Goal: Task Accomplishment & Management: Complete application form

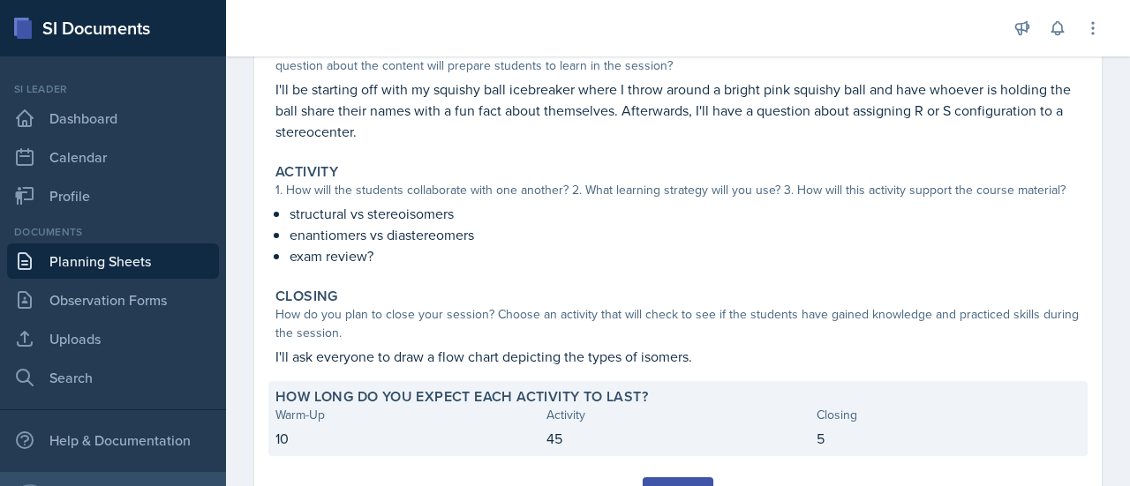
scroll to position [260, 0]
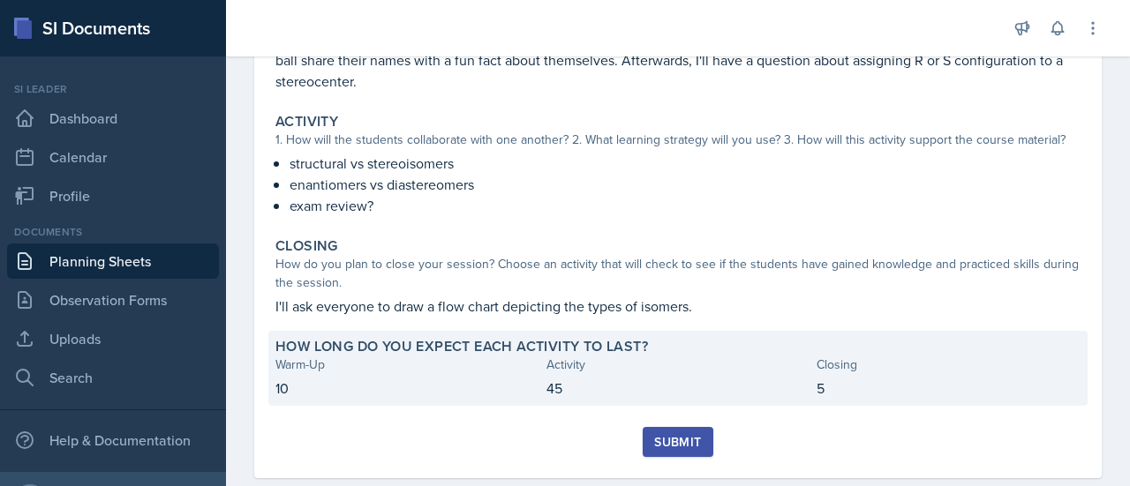
click at [661, 427] on button "Submit" at bounding box center [678, 442] width 70 height 30
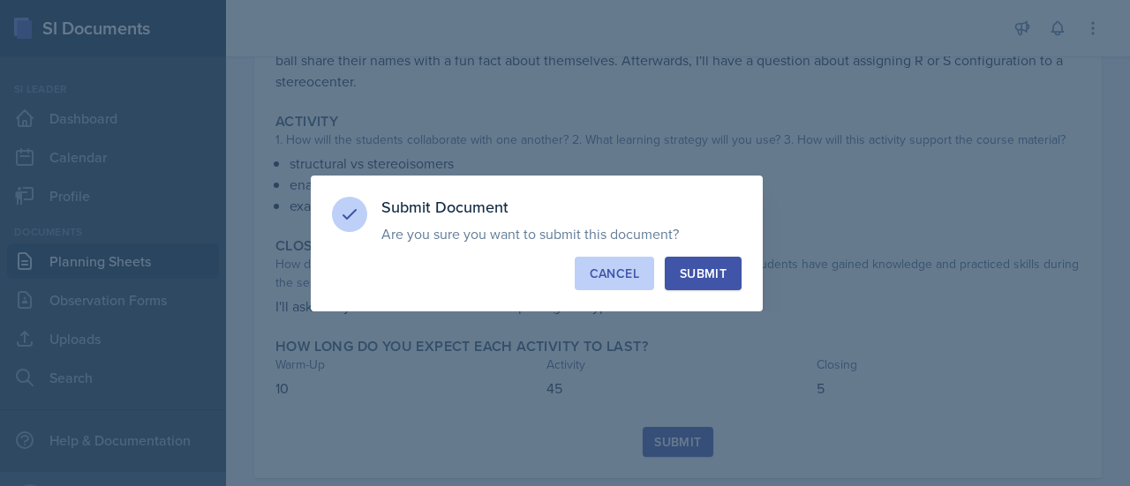
click at [626, 275] on div "Cancel" at bounding box center [614, 274] width 49 height 18
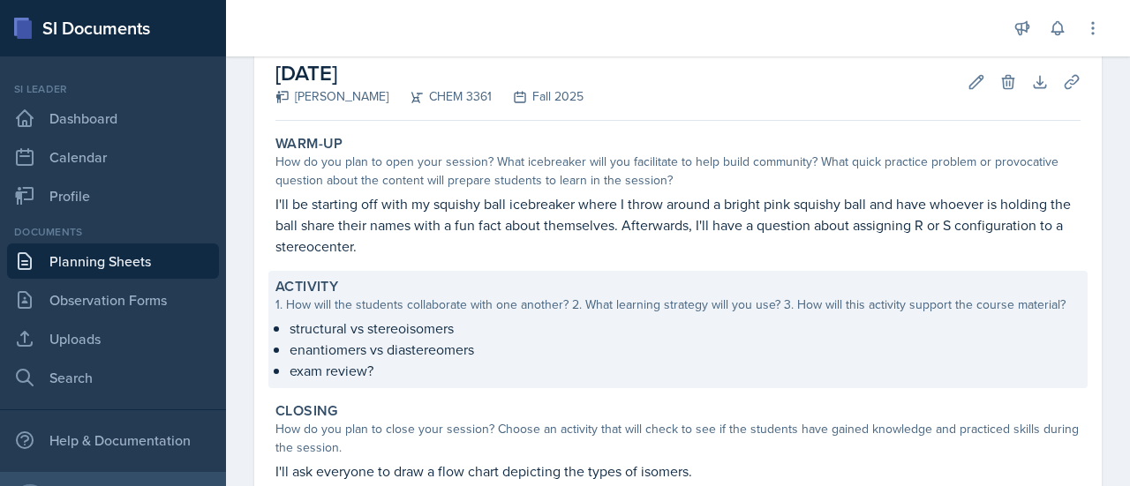
click at [675, 177] on div "How do you plan to open your session? What icebreaker will you facilitate to he…" at bounding box center [677, 171] width 805 height 37
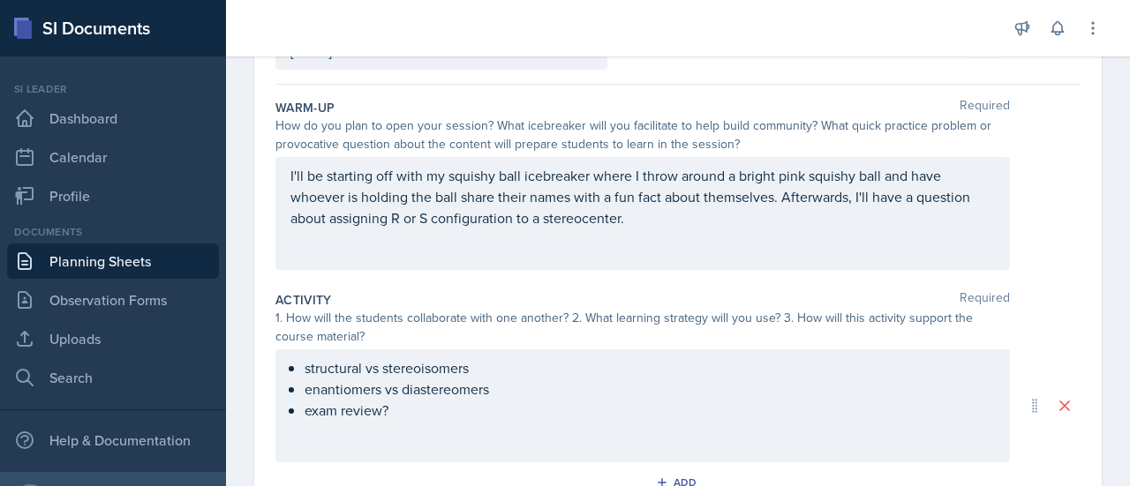
click at [419, 246] on div "I'll be starting off with my squishy ball icebreaker where I throw around a bri…" at bounding box center [642, 213] width 735 height 113
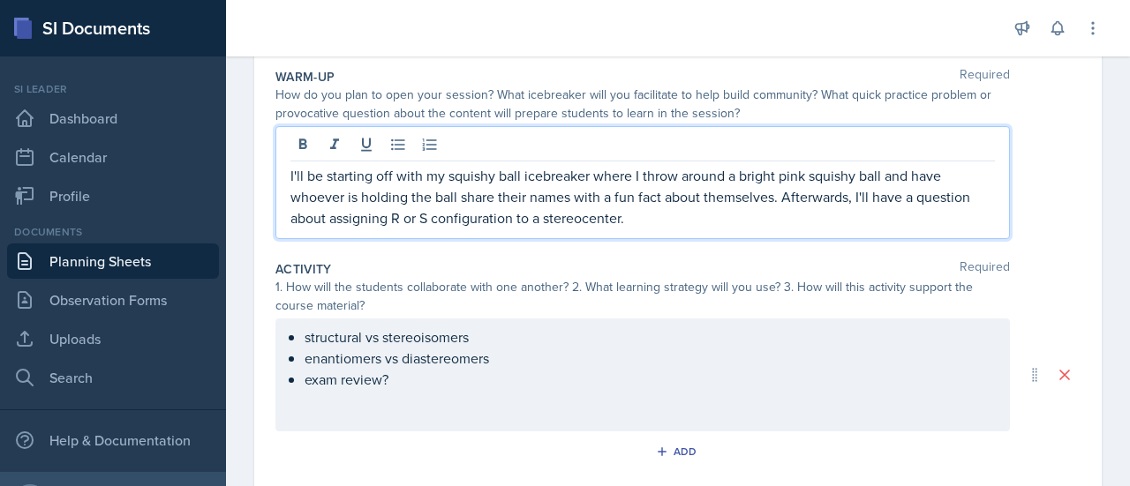
click at [583, 176] on p "I'll be starting off with my squishy ball icebreaker where I throw around a bri…" at bounding box center [642, 197] width 705 height 64
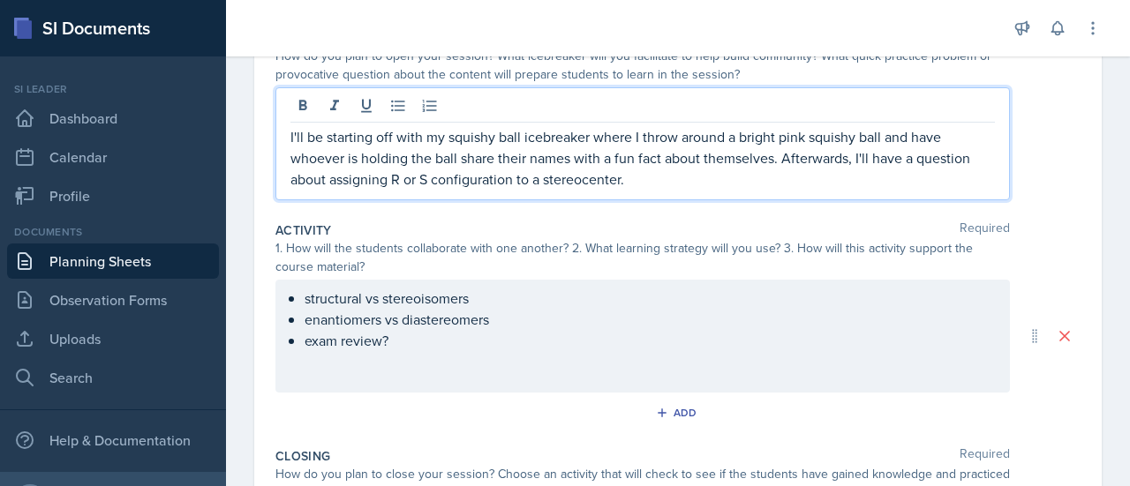
scroll to position [212, 0]
click at [738, 155] on p "I'll be starting off with my squishy ball icebreaker where I throw around a bri…" at bounding box center [642, 157] width 705 height 64
click at [657, 183] on p "I'll be starting off with my squishy ball icebreaker where I throw around a bri…" at bounding box center [642, 157] width 705 height 64
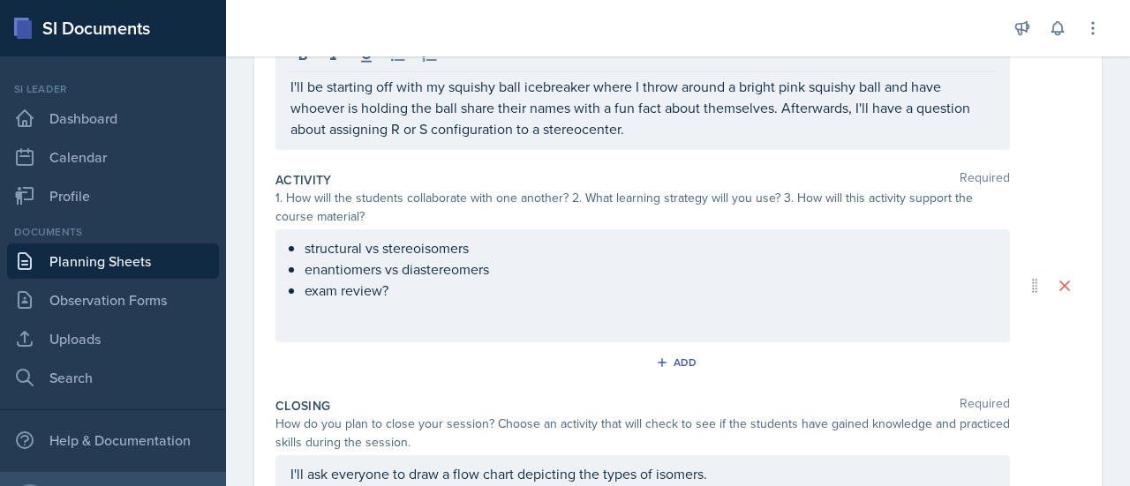
click at [383, 326] on div "structural vs stereoisomers enantiomers vs diastereomers exam review?" at bounding box center [642, 286] width 735 height 113
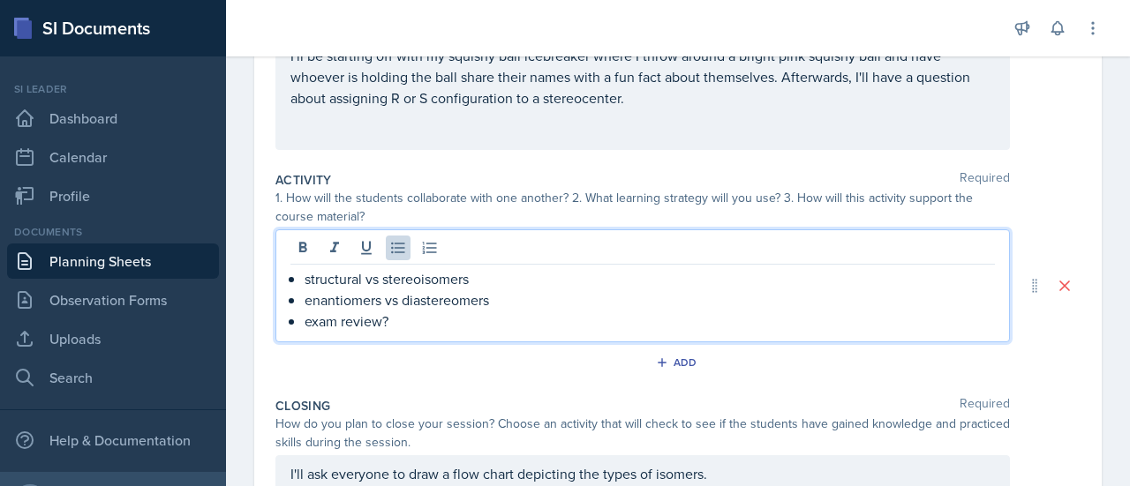
click at [445, 293] on p "enantiomers vs diastereomers" at bounding box center [650, 300] width 690 height 21
click at [415, 324] on p "exam review?" at bounding box center [650, 321] width 690 height 21
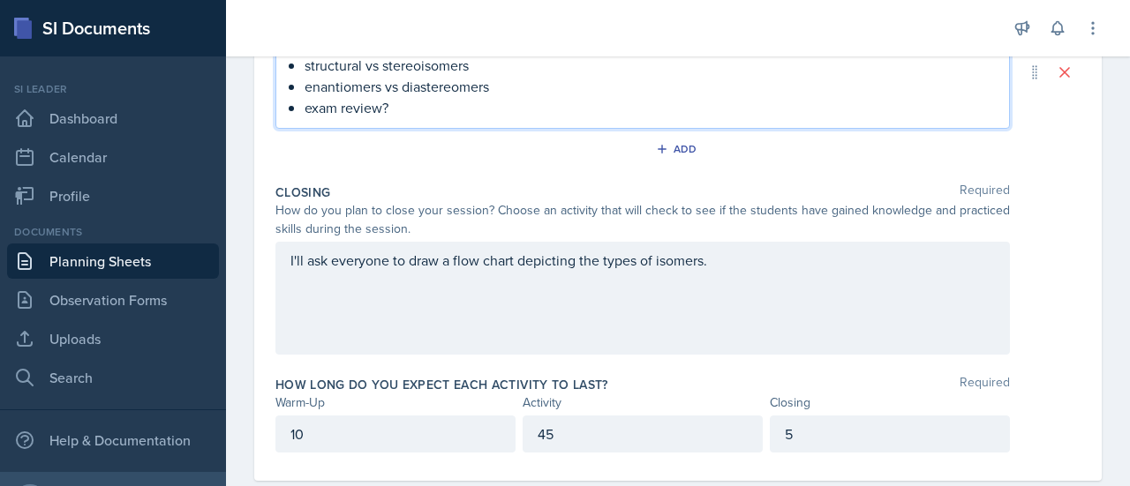
scroll to position [483, 0]
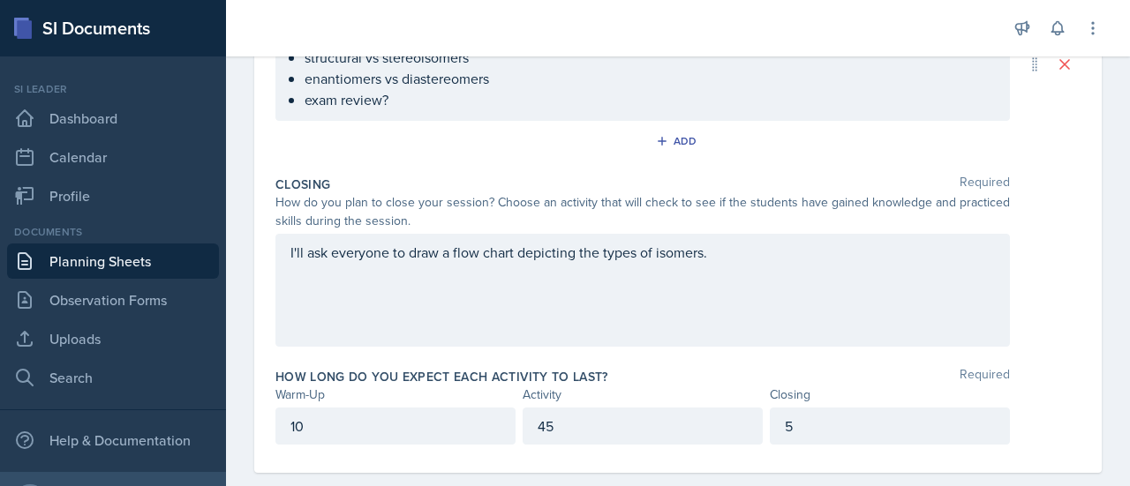
click at [427, 275] on div "I'll ask everyone to draw a flow chart depicting the types of isomers." at bounding box center [642, 290] width 735 height 113
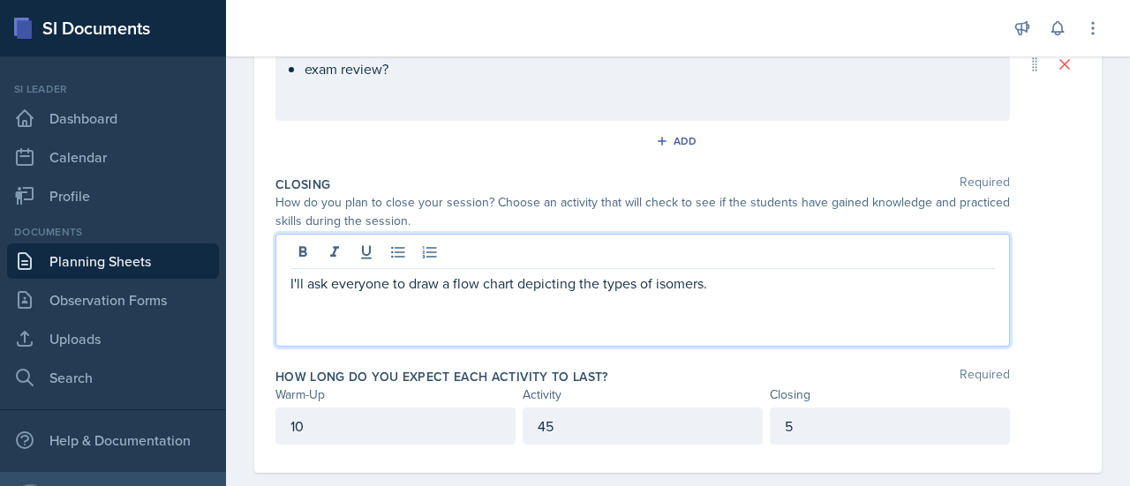
click at [413, 275] on p "I'll ask everyone to draw a flow chart depicting the types of isomers." at bounding box center [642, 283] width 705 height 21
click at [405, 278] on p "I'll ask everyone to draw a flow chart depicting the types of isomers." at bounding box center [642, 283] width 705 height 21
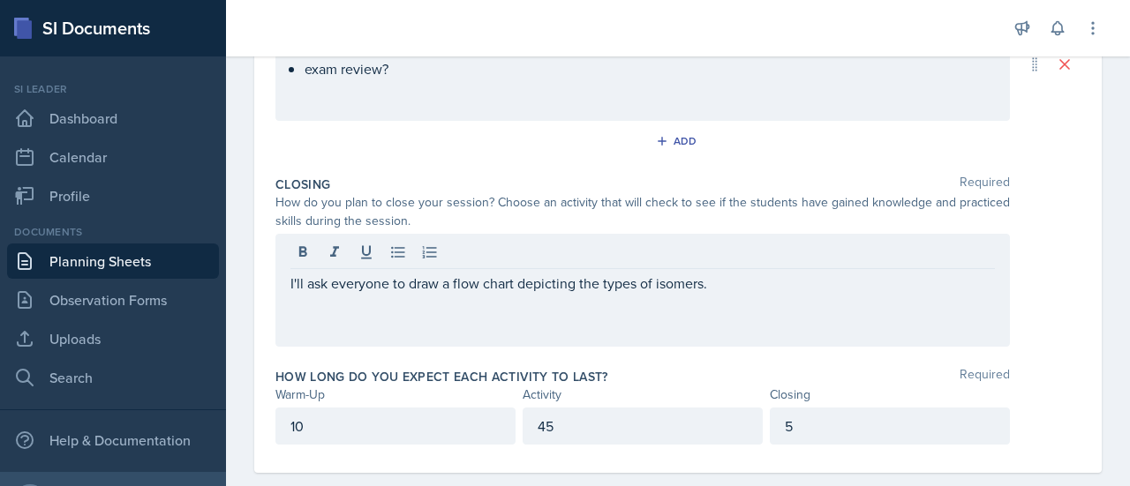
click at [386, 291] on div "I'll ask everyone to draw a flow chart depicting the types of isomers." at bounding box center [642, 290] width 735 height 113
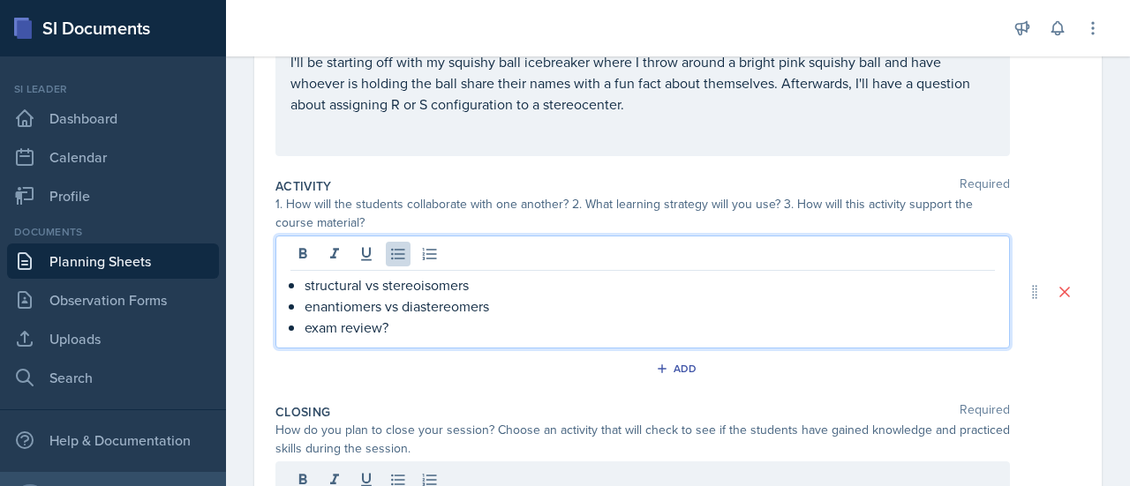
scroll to position [286, 0]
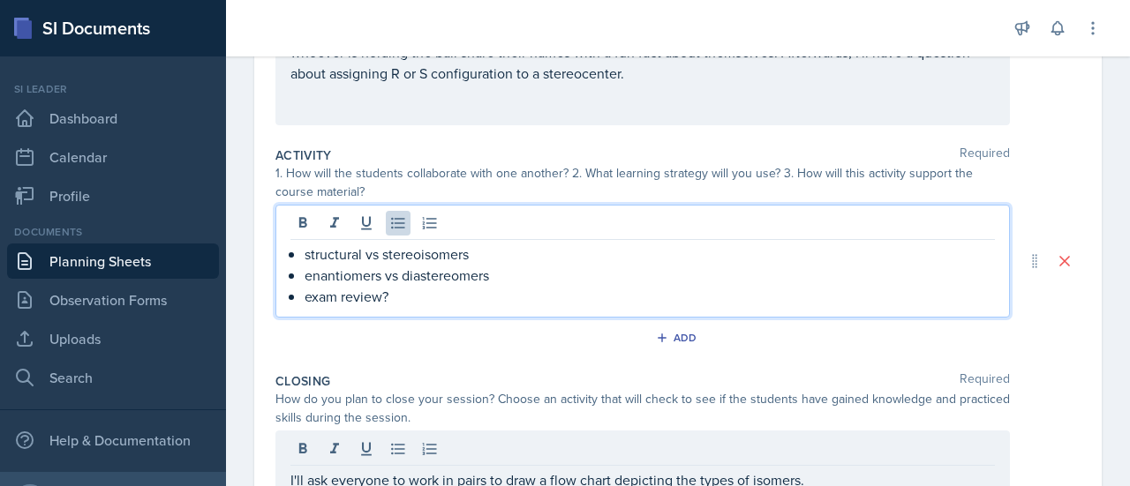
click at [414, 271] on p "enantiomers vs diastereomers" at bounding box center [650, 275] width 690 height 21
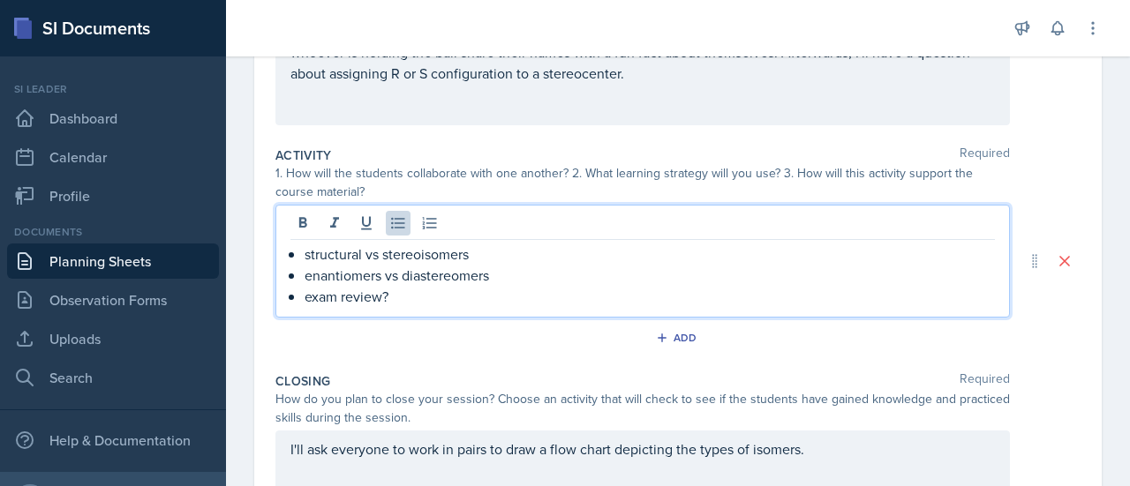
click at [371, 301] on p "exam review?" at bounding box center [650, 296] width 690 height 21
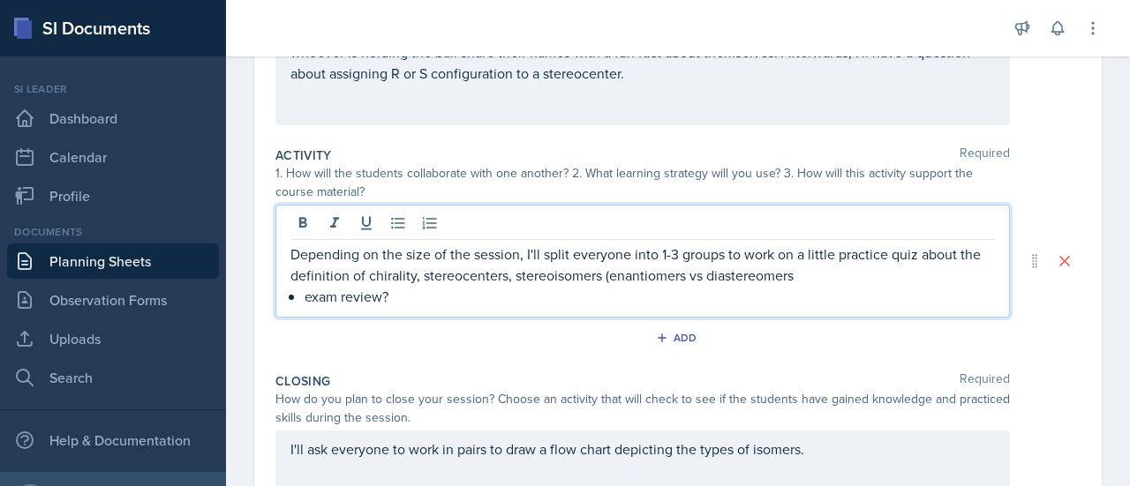
click at [901, 255] on p "Depending on the size of the session, I'll split everyone into 1-3 groups to wo…" at bounding box center [642, 265] width 705 height 42
click at [945, 273] on p "Depending on the size of the session, I'll split everyone into 1-3 groups to wo…" at bounding box center [642, 265] width 705 height 42
click at [802, 257] on p "Depending on the size of the session, I'll split everyone into 1-3 groups to wo…" at bounding box center [642, 265] width 705 height 42
click at [318, 276] on p "Depending on the size of the session, I'll split everyone into 1-3 groups to wo…" at bounding box center [642, 265] width 705 height 42
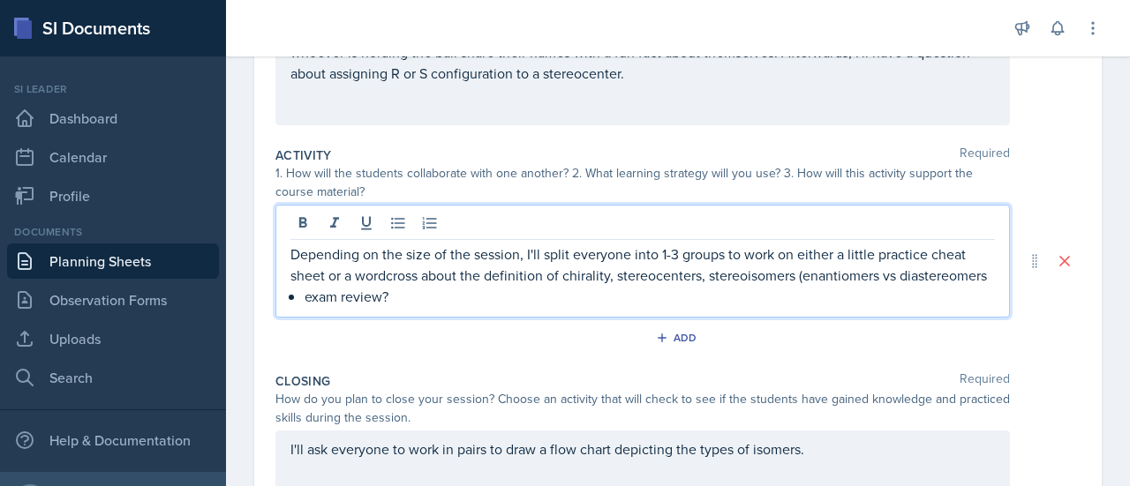
click at [420, 286] on p "Depending on the size of the session, I'll split everyone into 1-3 groups to wo…" at bounding box center [642, 265] width 705 height 42
click at [385, 274] on p "Depending on the size of the session, I'll split everyone into 1-3 groups to wo…" at bounding box center [642, 265] width 705 height 42
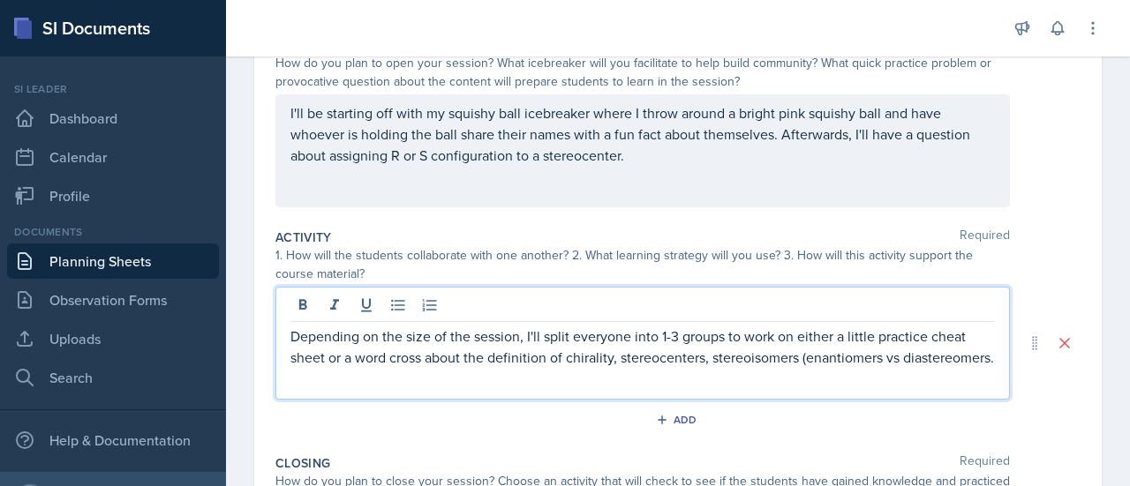
scroll to position [0, 0]
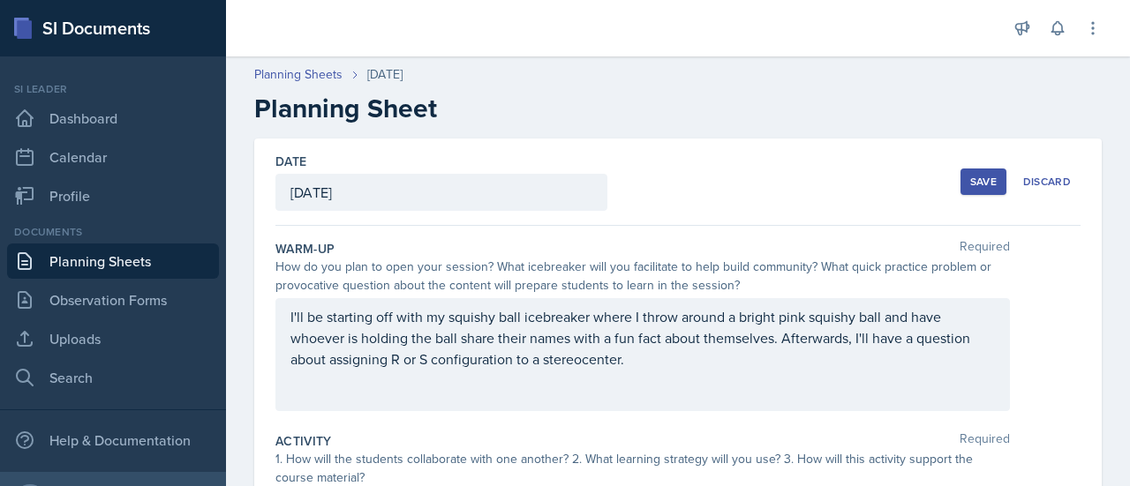
click at [980, 175] on div "Save" at bounding box center [983, 182] width 26 height 14
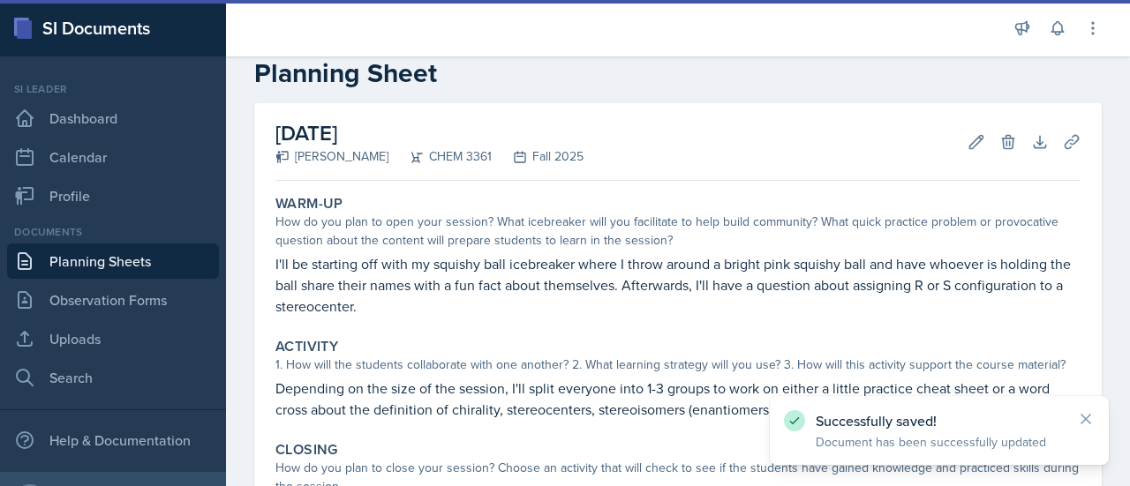
scroll to position [272, 0]
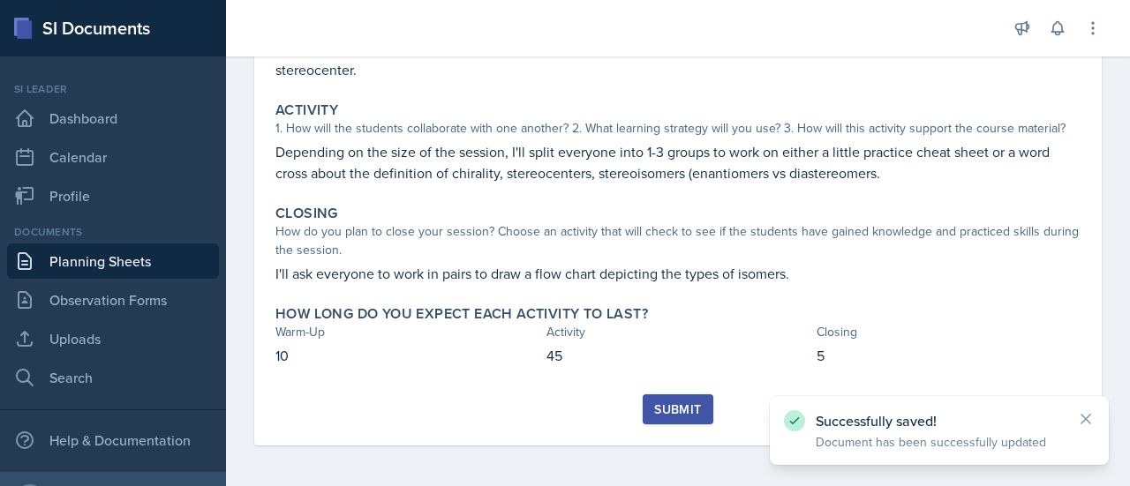
click at [687, 414] on div "Submit" at bounding box center [677, 410] width 47 height 14
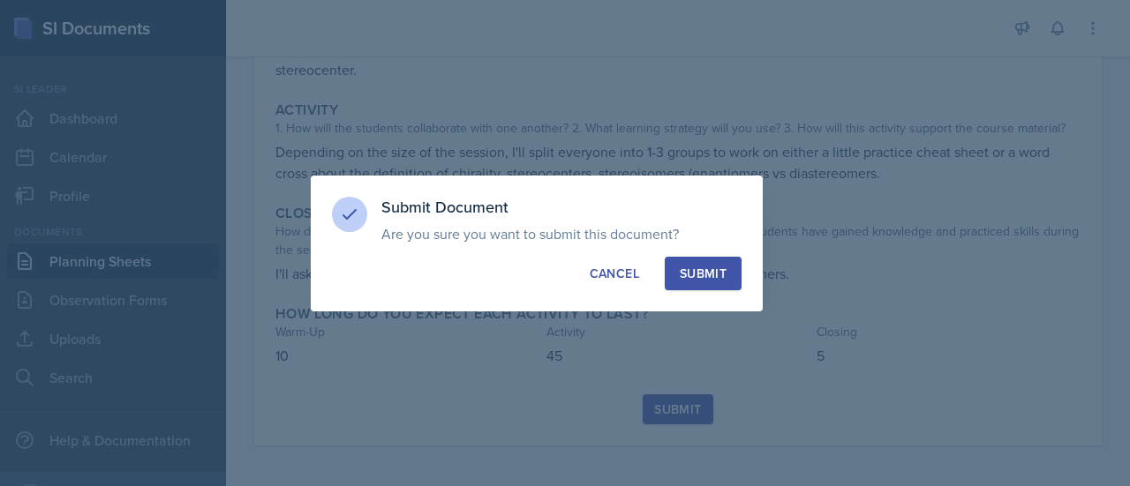
click at [699, 283] on button "Submit" at bounding box center [703, 274] width 77 height 34
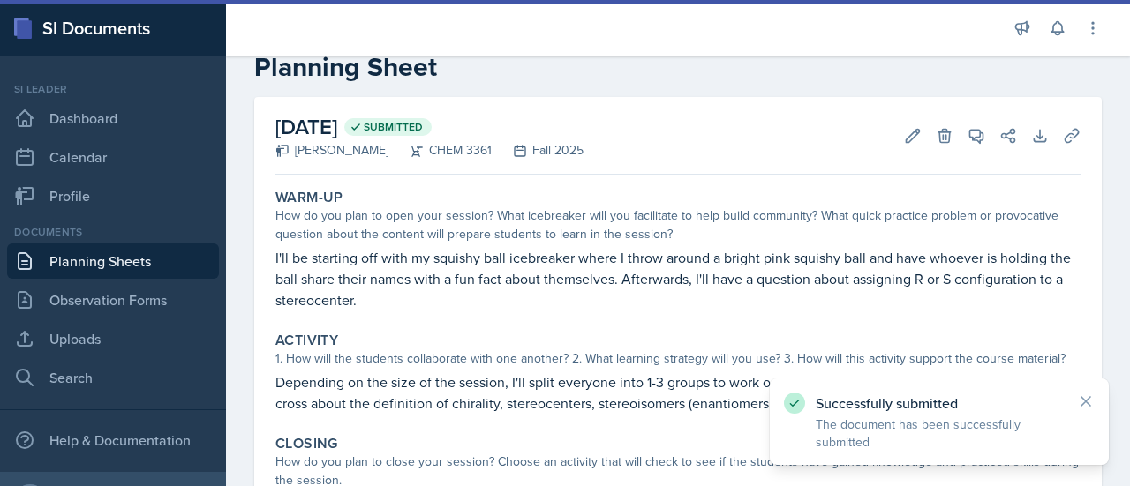
scroll to position [0, 0]
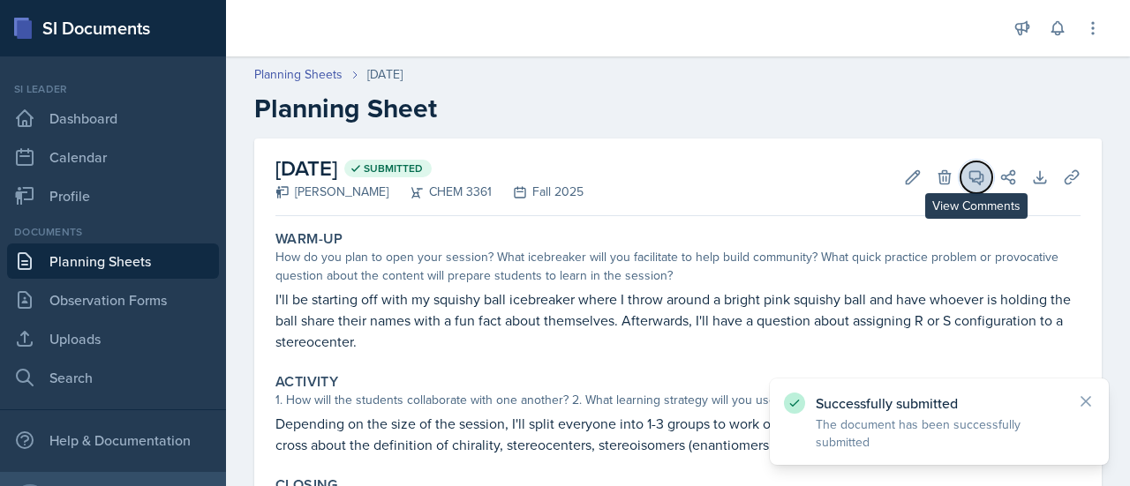
click at [978, 167] on span at bounding box center [982, 171] width 9 height 9
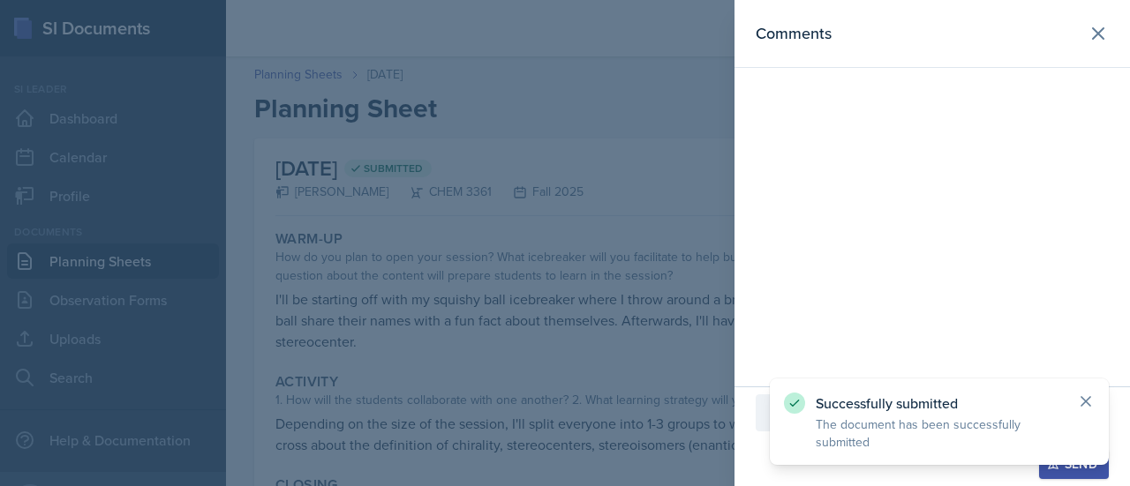
click at [1082, 405] on icon at bounding box center [1086, 401] width 9 height 9
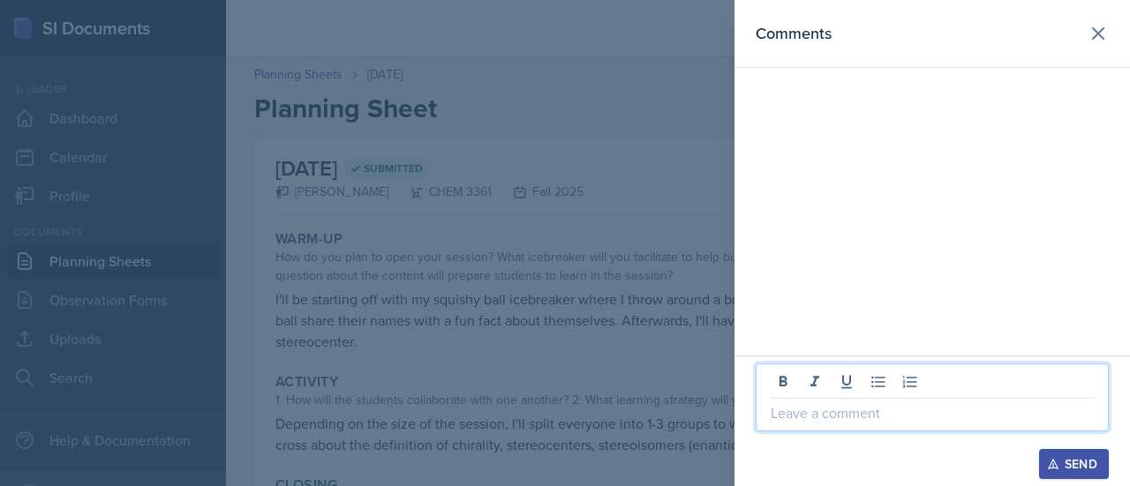
click at [938, 421] on p at bounding box center [932, 413] width 323 height 21
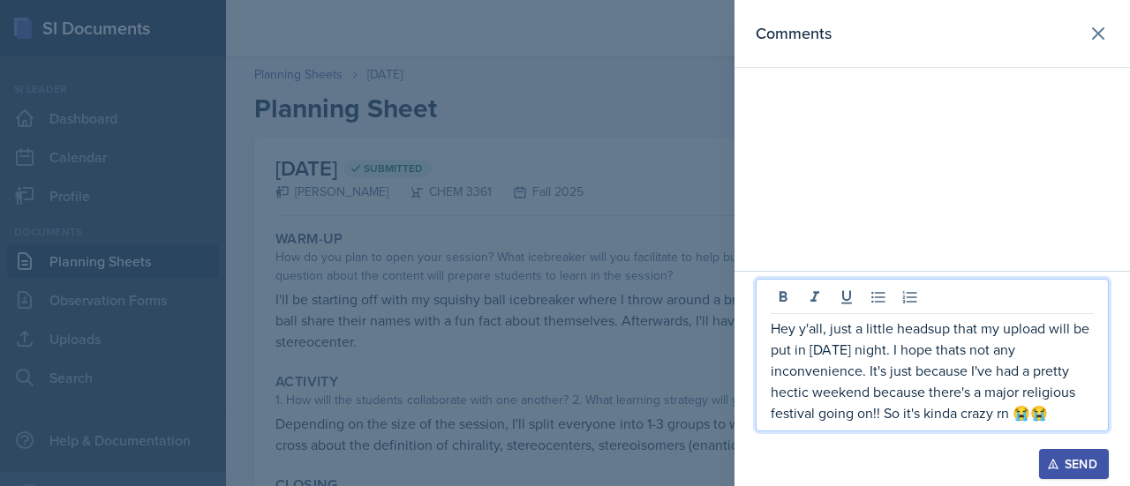
click at [1063, 407] on p "Hey y'all, just a little headsup that my upload will be put in [DATE] night. I …" at bounding box center [932, 371] width 323 height 106
click at [1067, 421] on p "Hey y'all, just a little headsup that my upload will be put in [DATE] night. I …" at bounding box center [932, 371] width 323 height 106
click at [971, 347] on p "Hey y'all, just a little headsup that my upload will be put in [DATE] night. I …" at bounding box center [932, 371] width 323 height 106
click at [907, 388] on p "Hey y'all, just a little headsup that my upload will be put in [DATE] night. I …" at bounding box center [932, 371] width 323 height 106
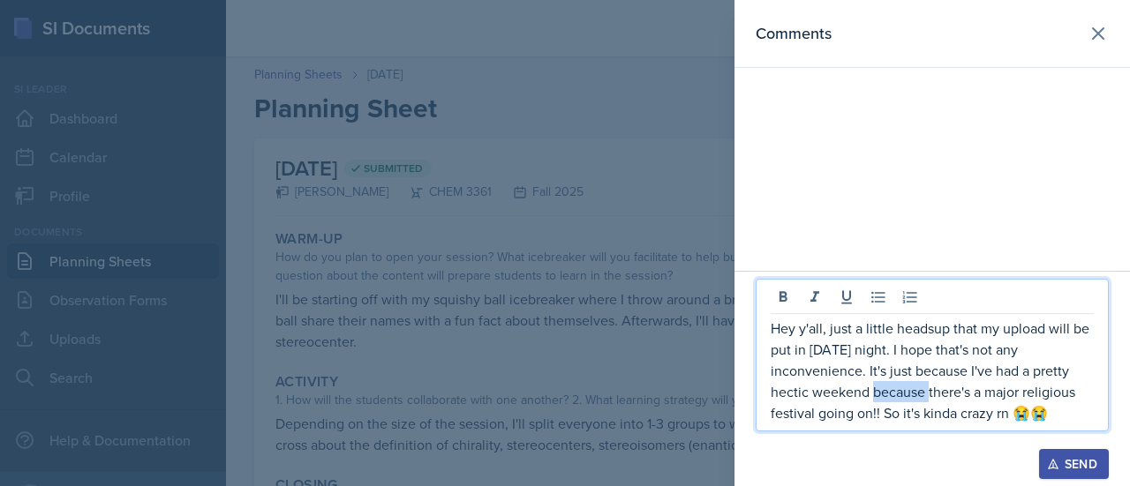
click at [907, 388] on p "Hey y'all, just a little headsup that my upload will be put in [DATE] night. I …" at bounding box center [932, 371] width 323 height 106
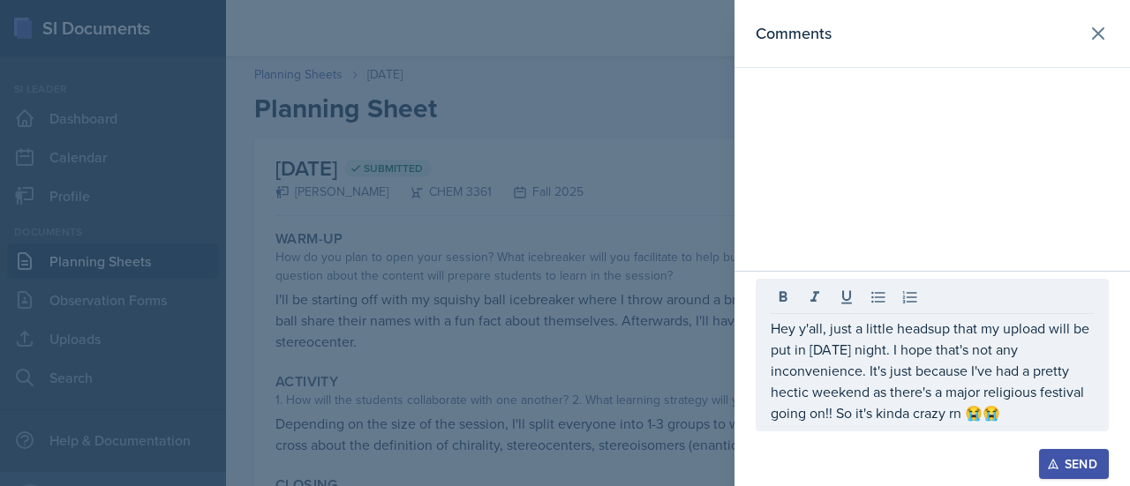
click at [1068, 457] on div "Send" at bounding box center [1074, 464] width 47 height 14
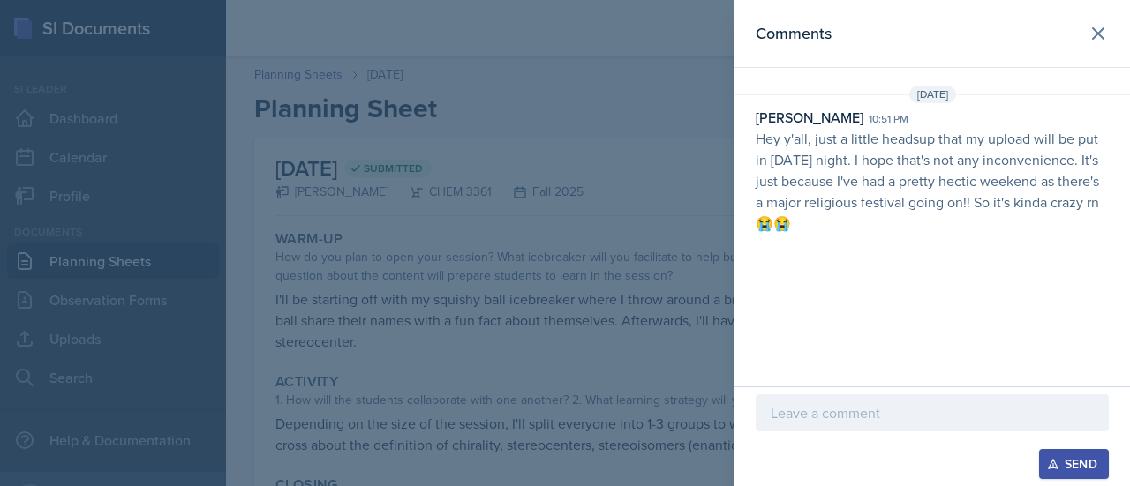
click at [1116, 33] on header "Comments" at bounding box center [933, 34] width 396 height 68
click at [1109, 34] on button at bounding box center [1098, 33] width 35 height 35
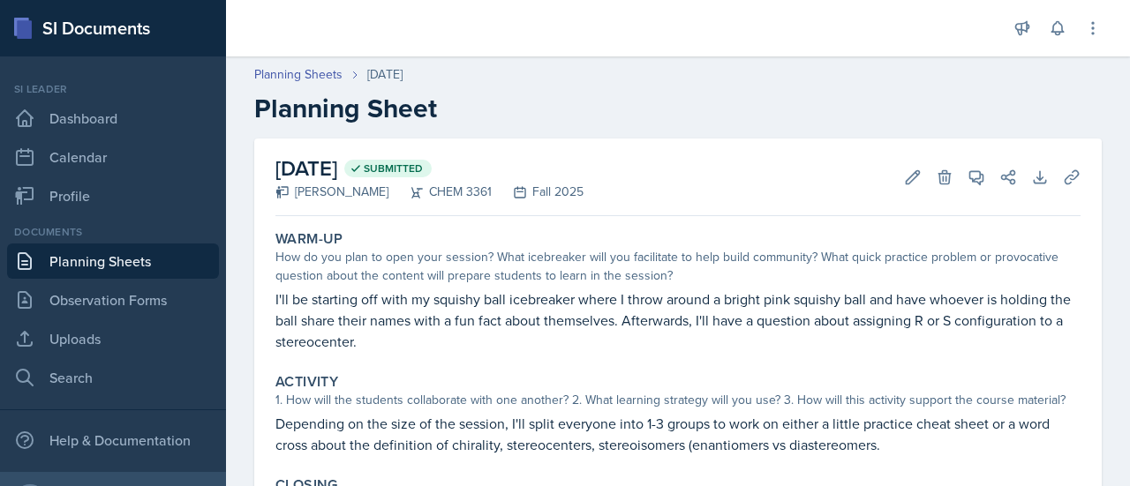
scroll to position [1, 0]
click at [108, 265] on link "Planning Sheets" at bounding box center [113, 261] width 212 height 35
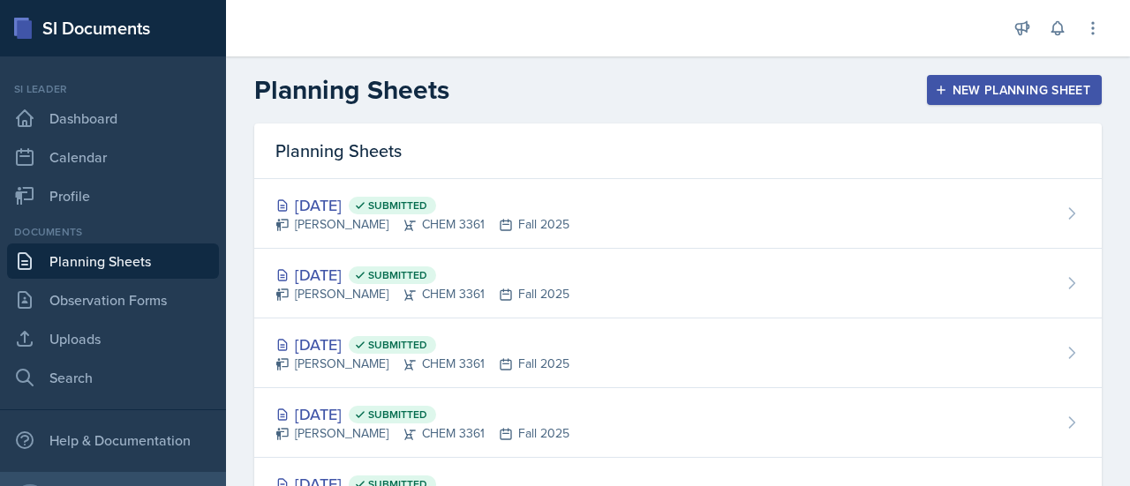
click at [987, 87] on div "New Planning Sheet" at bounding box center [1015, 90] width 152 height 14
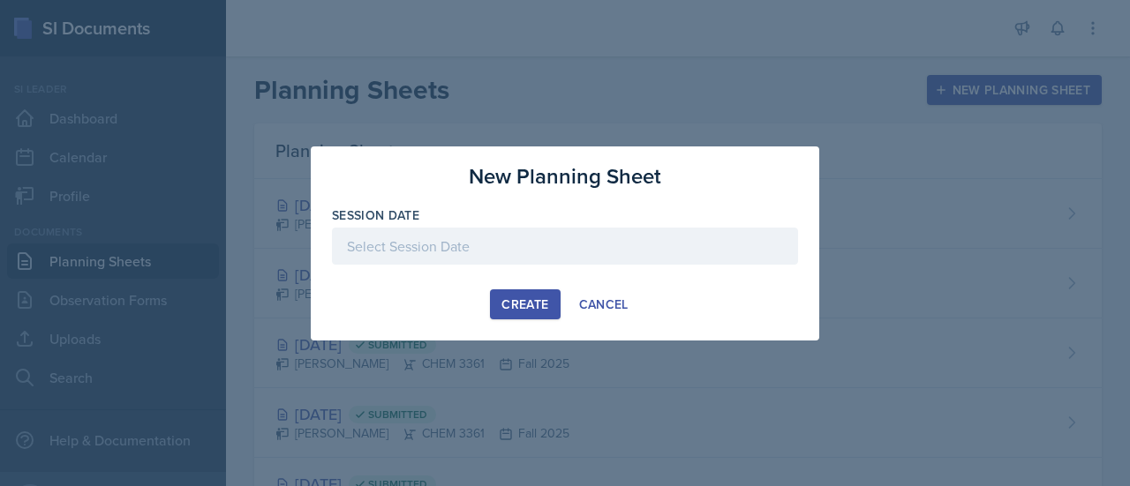
click at [509, 253] on div at bounding box center [565, 246] width 466 height 37
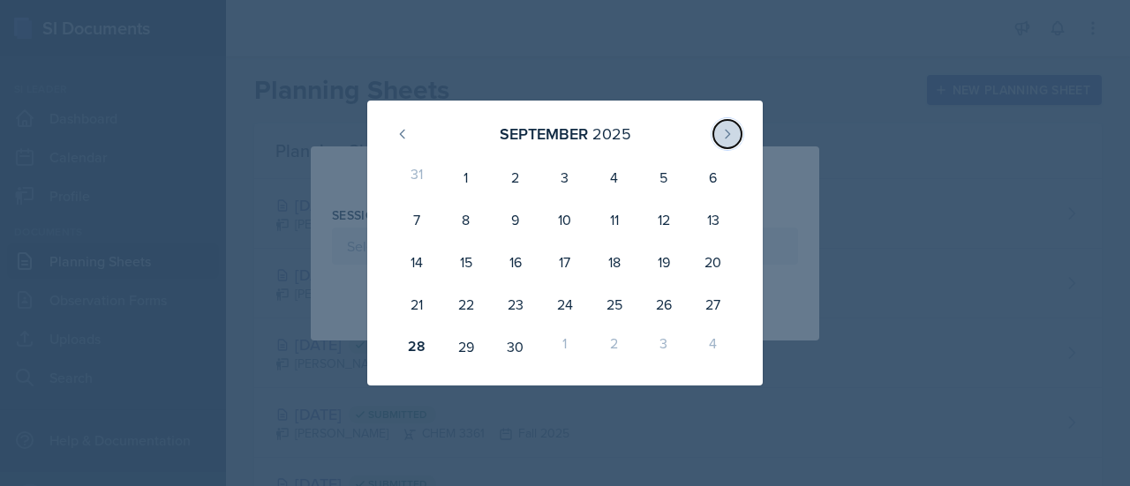
click at [720, 144] on button at bounding box center [727, 134] width 28 height 28
click at [675, 179] on div "3" at bounding box center [663, 177] width 49 height 42
type input "[DATE]"
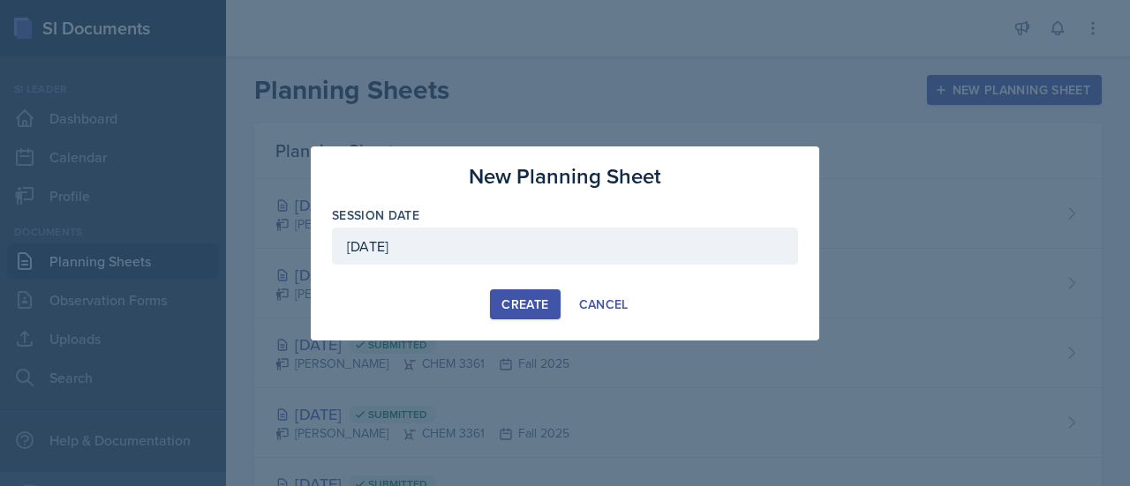
click at [557, 289] on div "New Planning Sheet Session Date [DATE] [DATE] 28 29 30 1 2 3 4 5 6 7 8 9 10 11 …" at bounding box center [565, 244] width 509 height 194
click at [539, 298] on div "Create" at bounding box center [524, 305] width 47 height 14
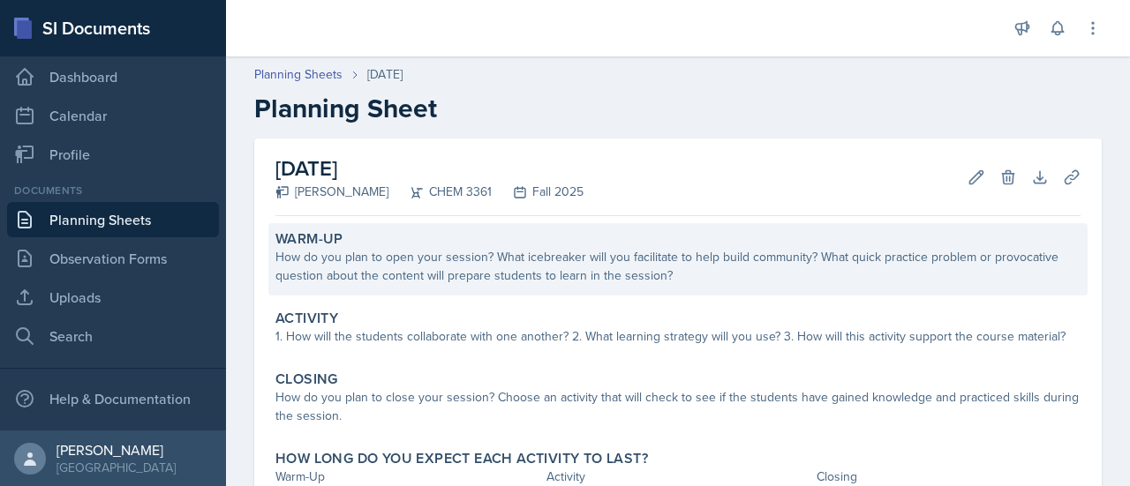
click at [503, 281] on div "How do you plan to open your session? What icebreaker will you facilitate to he…" at bounding box center [677, 266] width 805 height 37
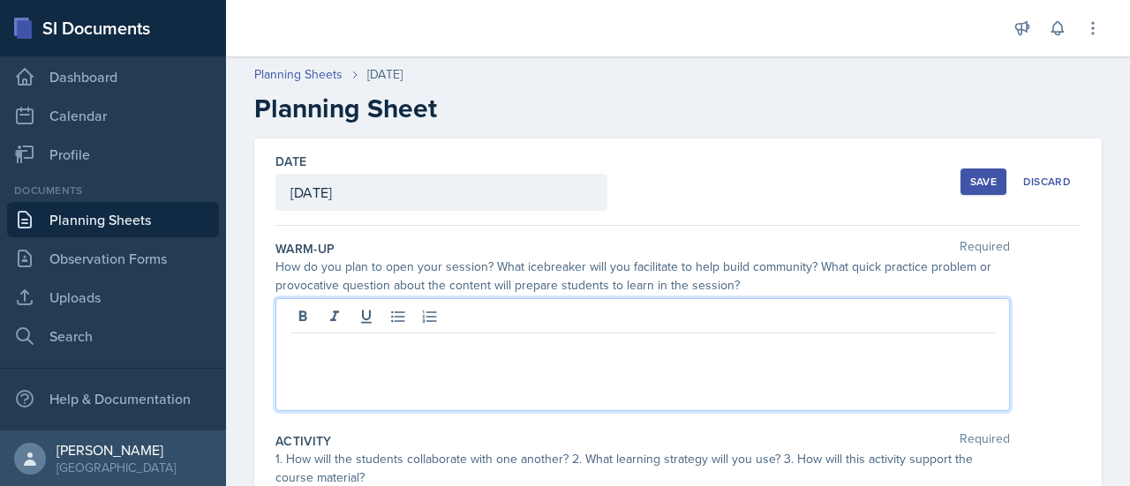
click at [436, 322] on div at bounding box center [642, 354] width 735 height 113
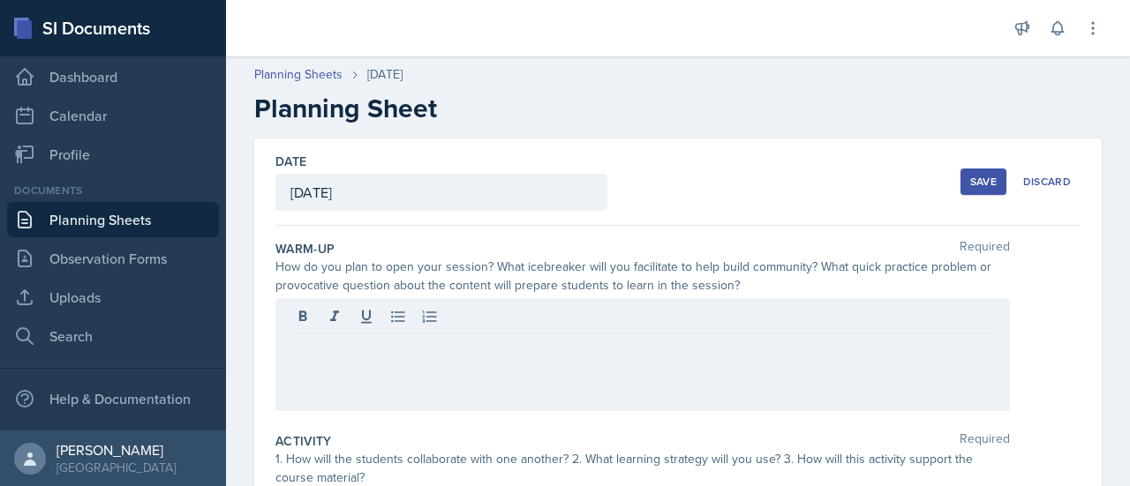
click at [433, 358] on div at bounding box center [642, 354] width 735 height 113
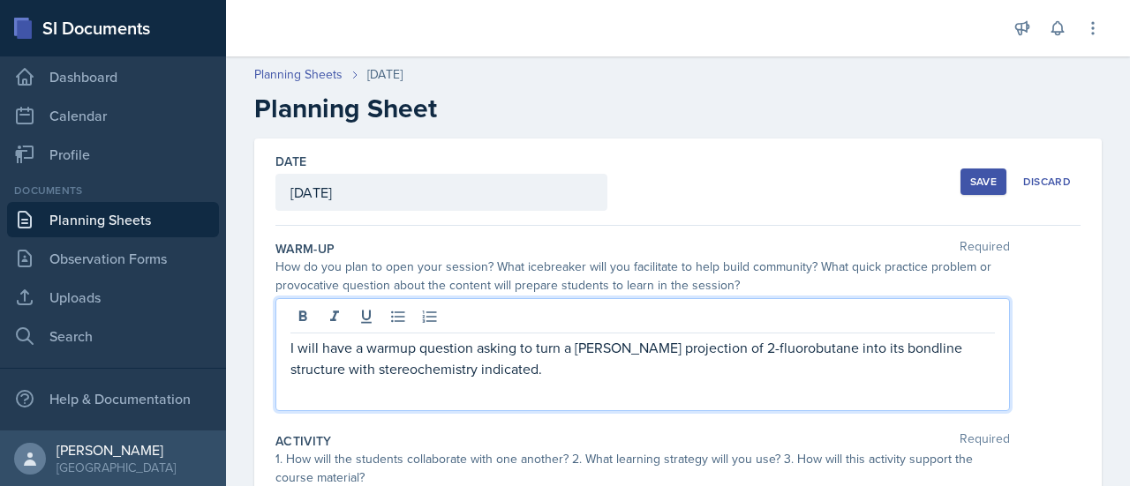
click at [883, 343] on p "I will have a warmup question asking to turn a [PERSON_NAME] projection of 2-fl…" at bounding box center [642, 358] width 705 height 42
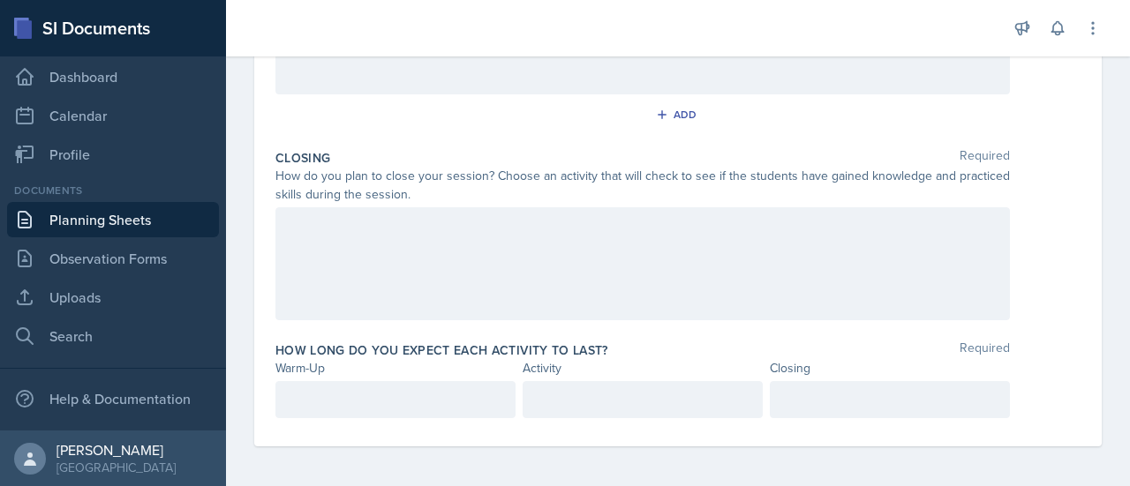
scroll to position [540, 0]
click at [484, 398] on p at bounding box center [395, 397] width 210 height 21
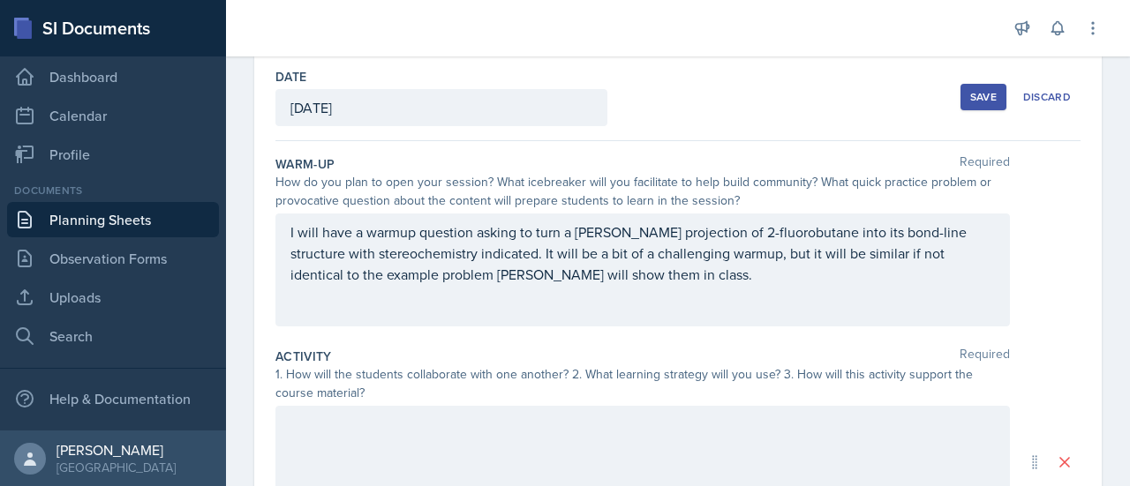
scroll to position [115, 0]
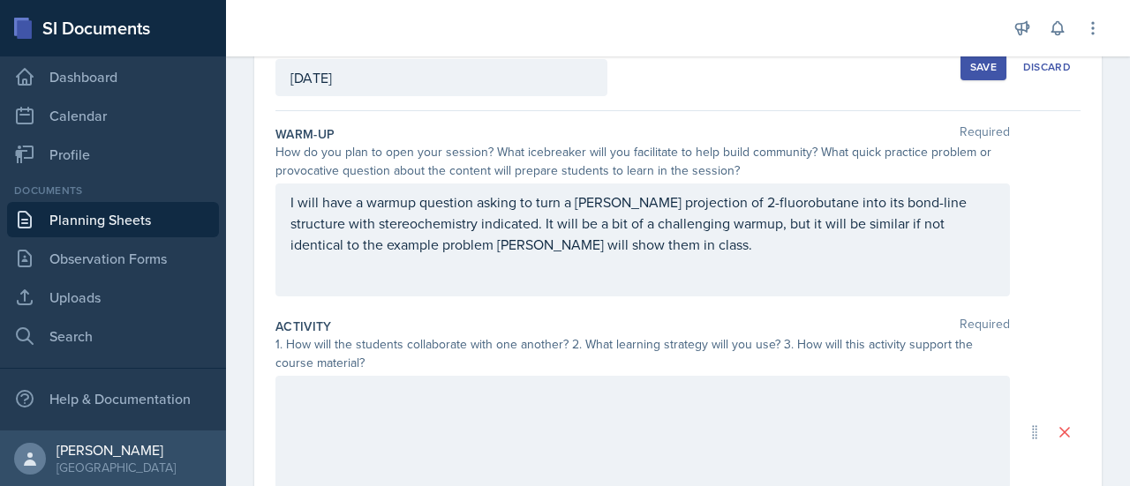
click at [538, 255] on p "I will have a warmup question asking to turn a [PERSON_NAME] projection of 2-fl…" at bounding box center [642, 224] width 705 height 64
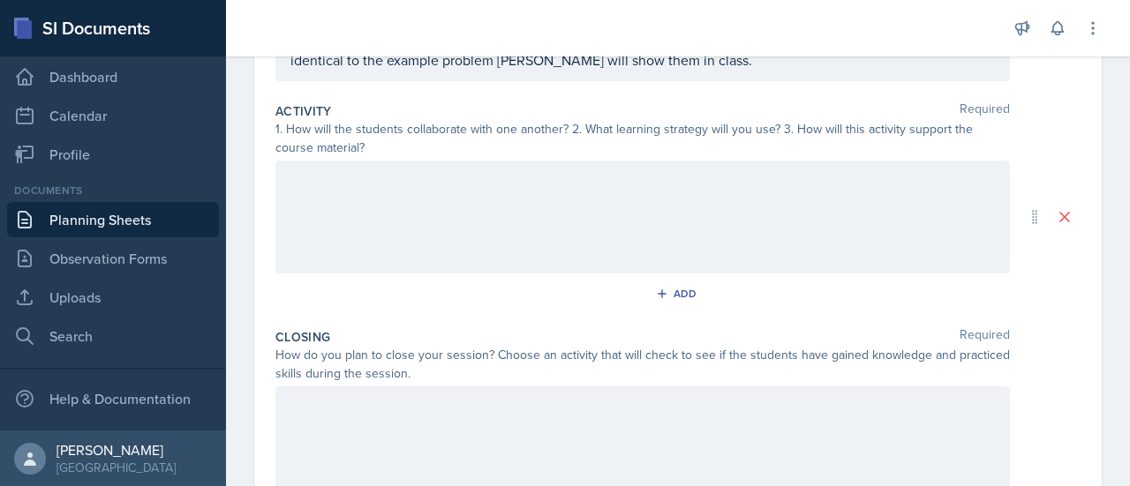
click at [547, 207] on div at bounding box center [642, 217] width 735 height 113
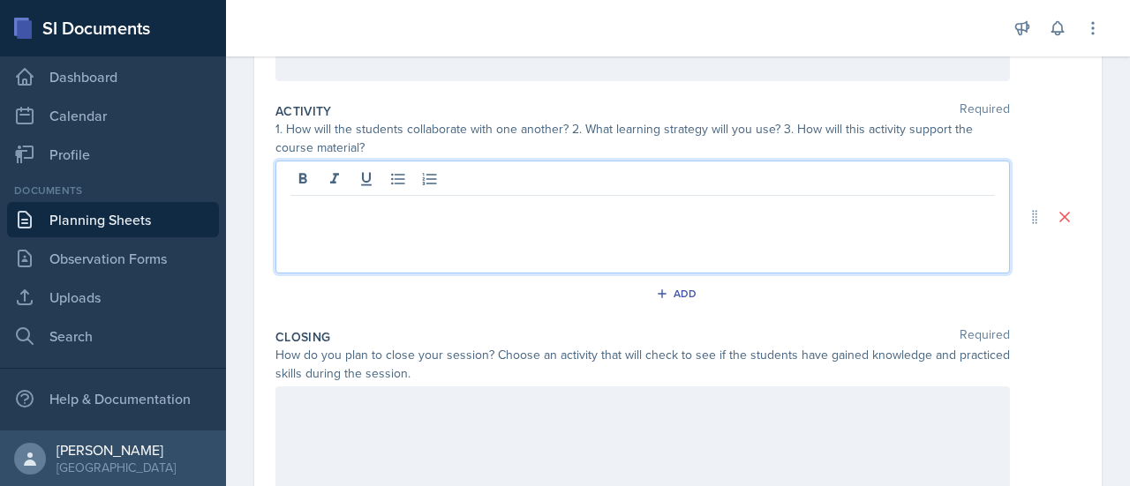
scroll to position [330, 0]
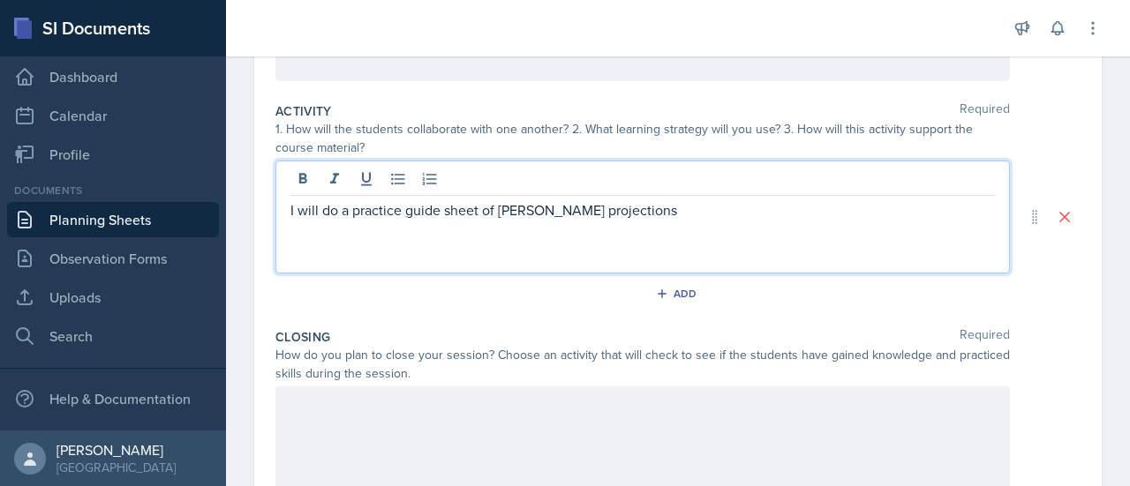
click at [494, 207] on p "I will do a practice guide sheet of [PERSON_NAME] projections" at bounding box center [642, 210] width 705 height 21
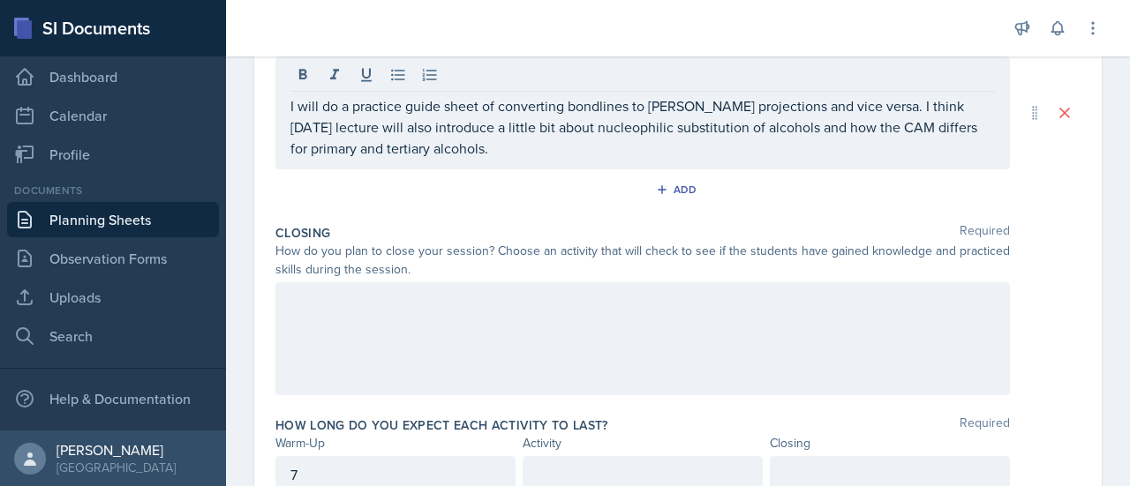
click at [522, 324] on div at bounding box center [642, 339] width 735 height 113
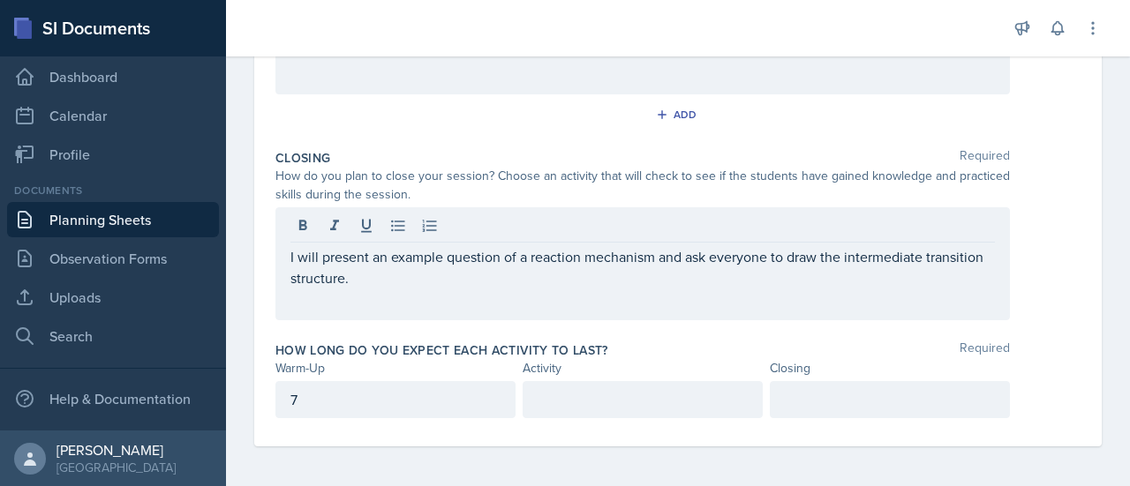
click at [619, 386] on div at bounding box center [643, 399] width 240 height 37
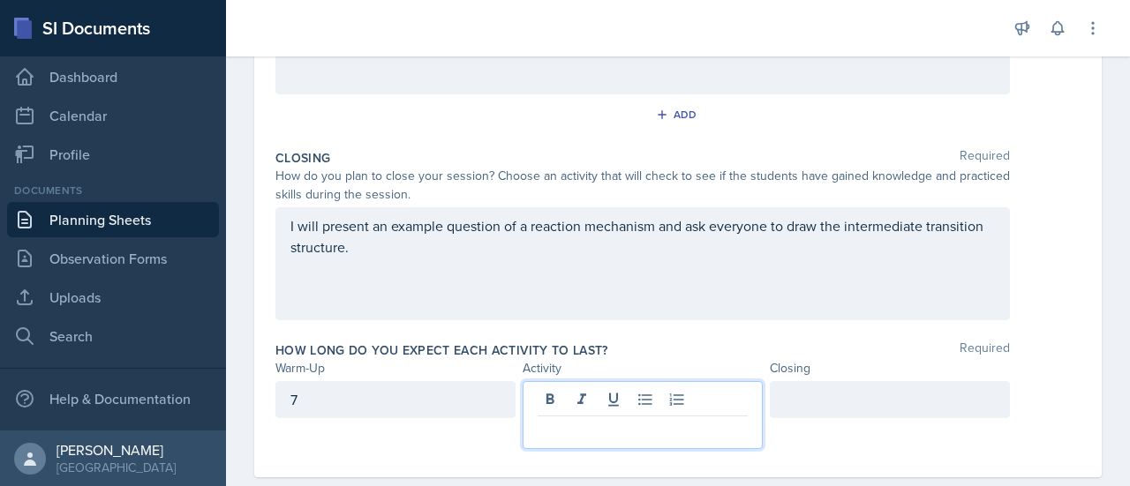
scroll to position [540, 0]
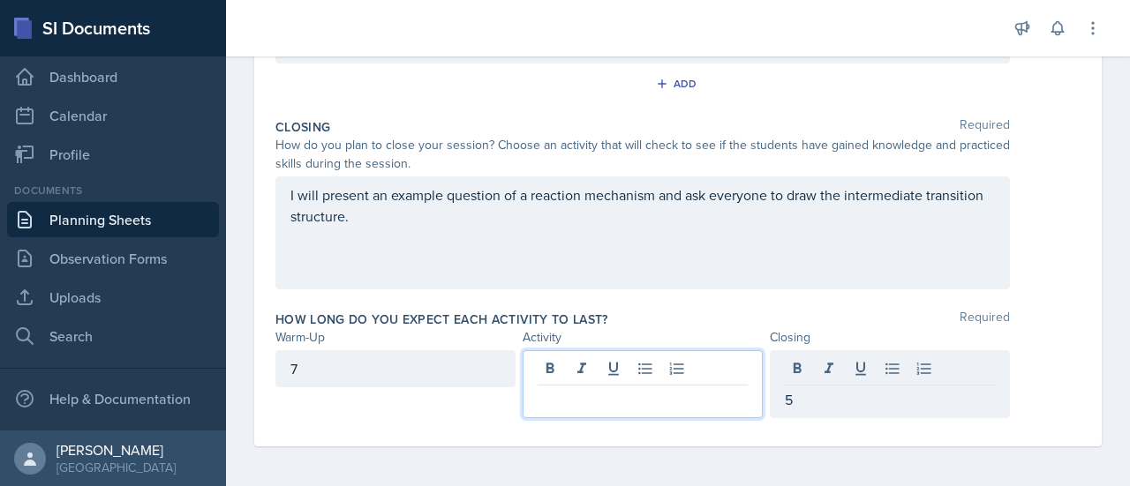
click at [618, 389] on p at bounding box center [643, 399] width 210 height 21
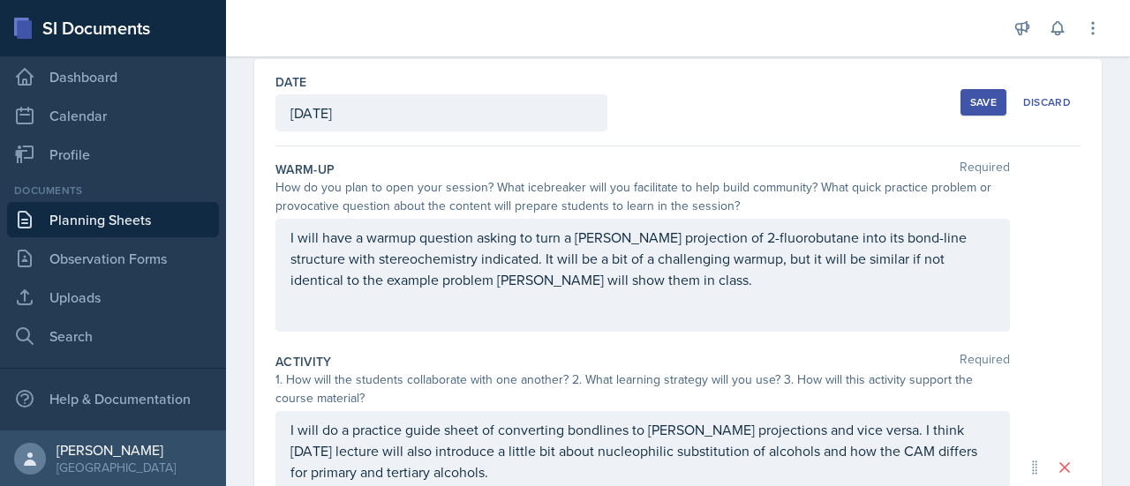
scroll to position [109, 0]
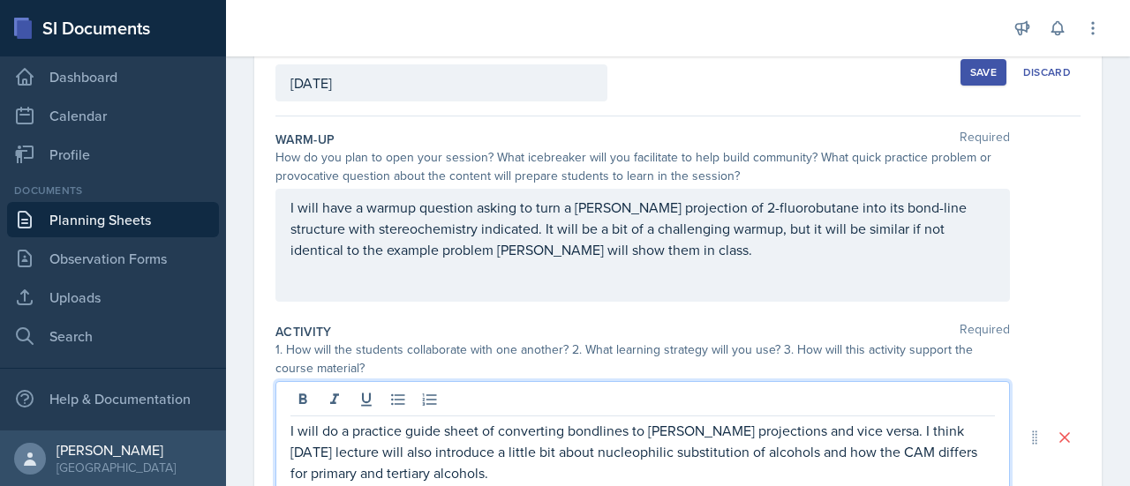
click at [592, 428] on p "I will do a practice guide sheet of converting bondlines to [PERSON_NAME] proje…" at bounding box center [642, 452] width 705 height 64
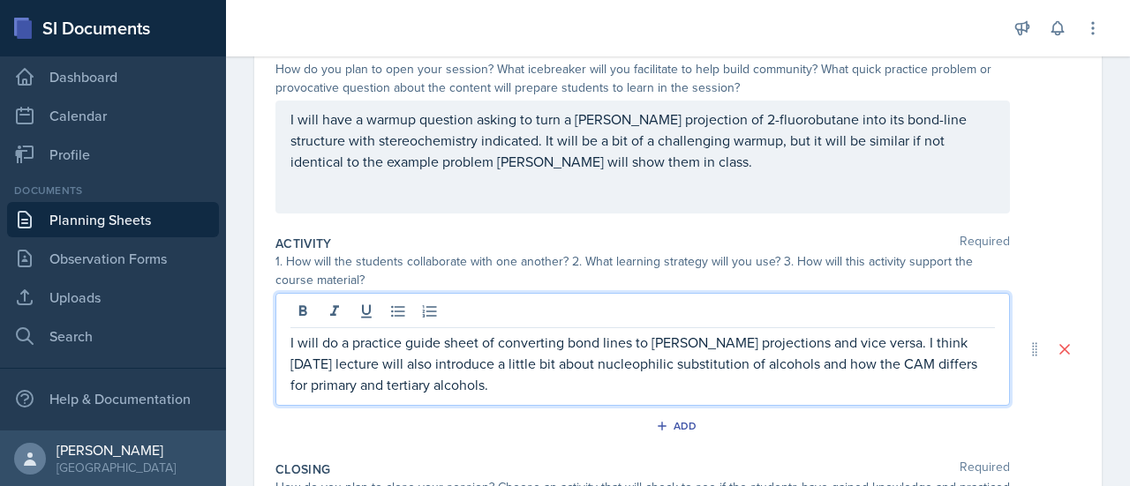
scroll to position [203, 0]
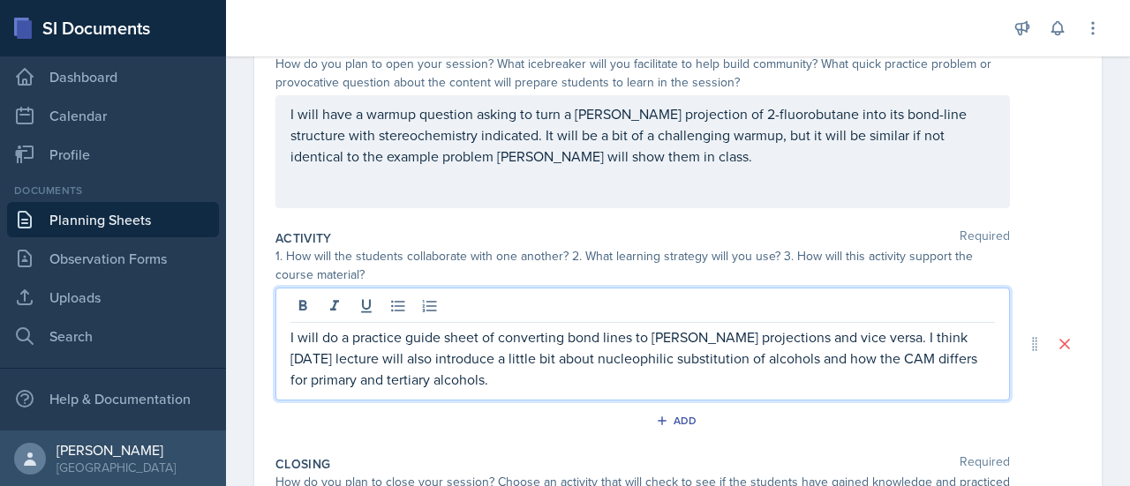
click at [600, 390] on div "I will do a practice guide sheet of converting bond lines to [PERSON_NAME] proj…" at bounding box center [642, 344] width 735 height 113
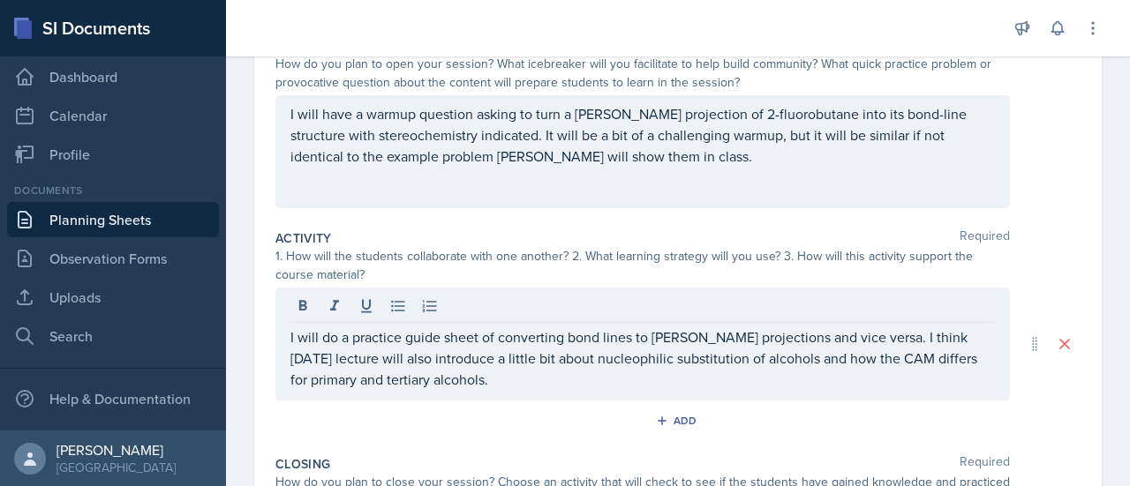
click at [600, 390] on div "I will do a practice guide sheet of converting bond lines to [PERSON_NAME] proj…" at bounding box center [642, 344] width 735 height 113
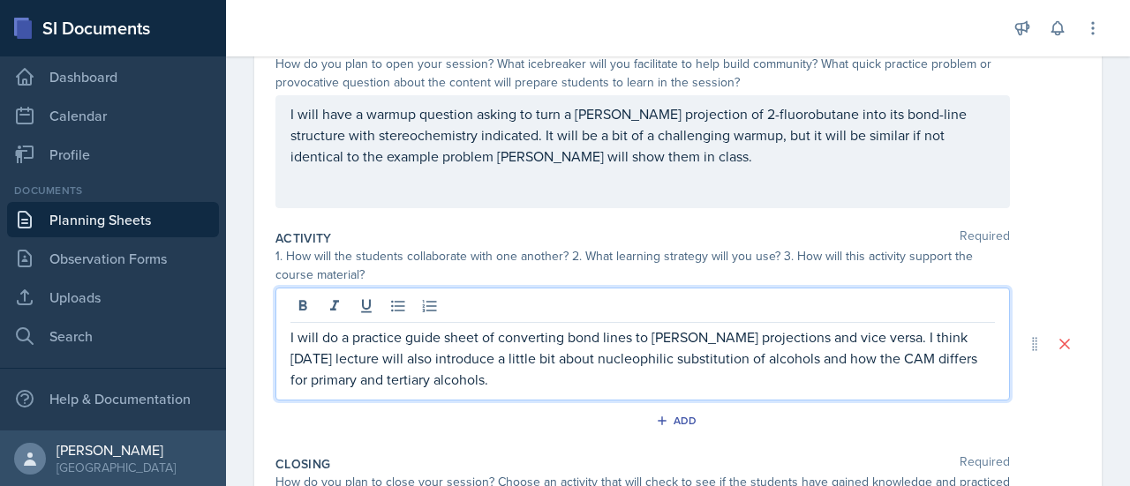
click at [593, 381] on p "I will do a practice guide sheet of converting bond lines to [PERSON_NAME] proj…" at bounding box center [642, 359] width 705 height 64
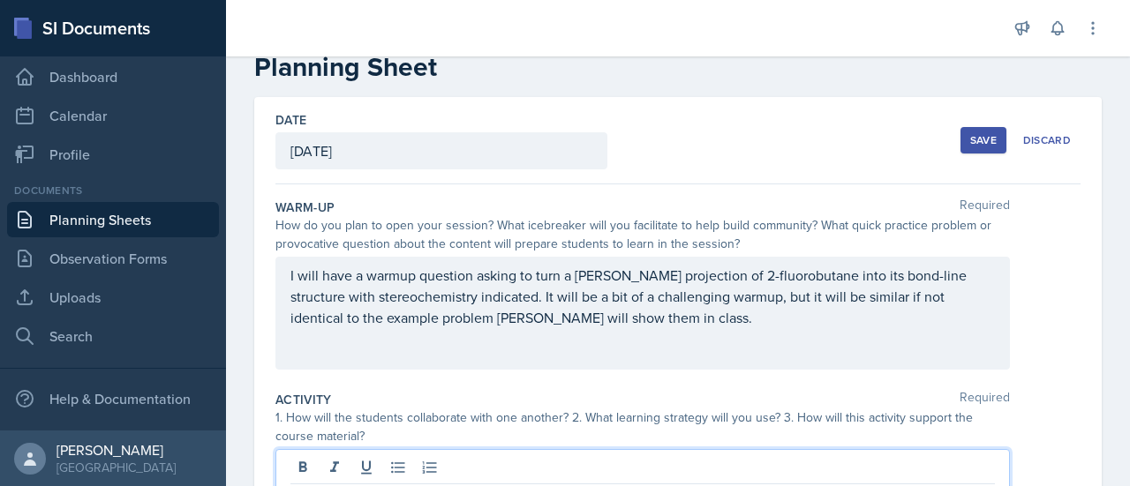
scroll to position [0, 0]
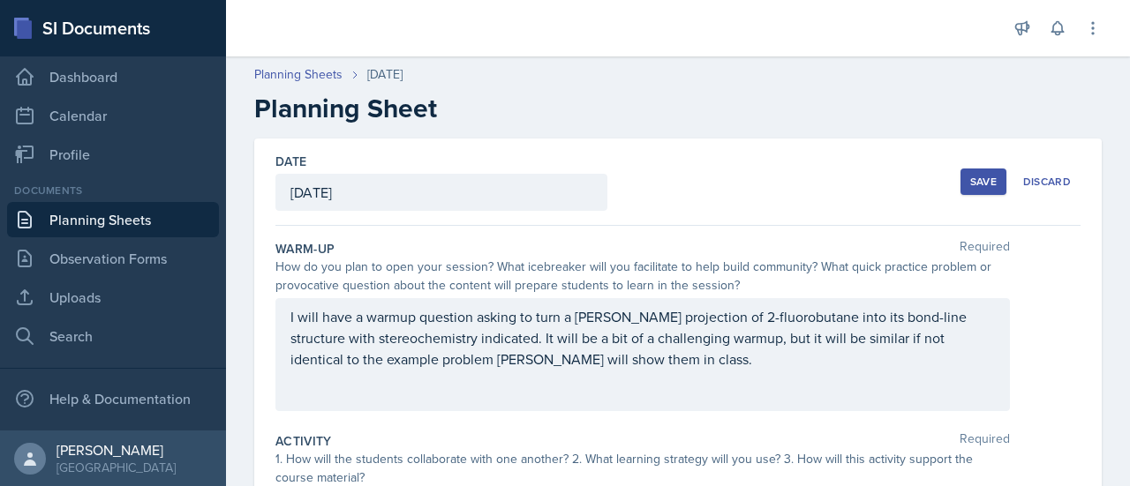
click at [970, 182] on div "Save" at bounding box center [983, 182] width 26 height 14
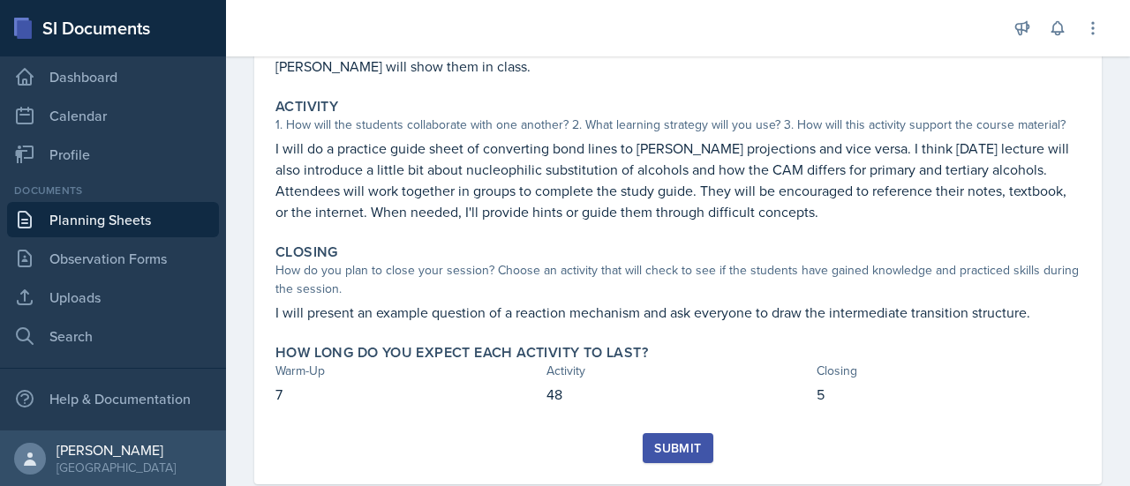
scroll to position [314, 0]
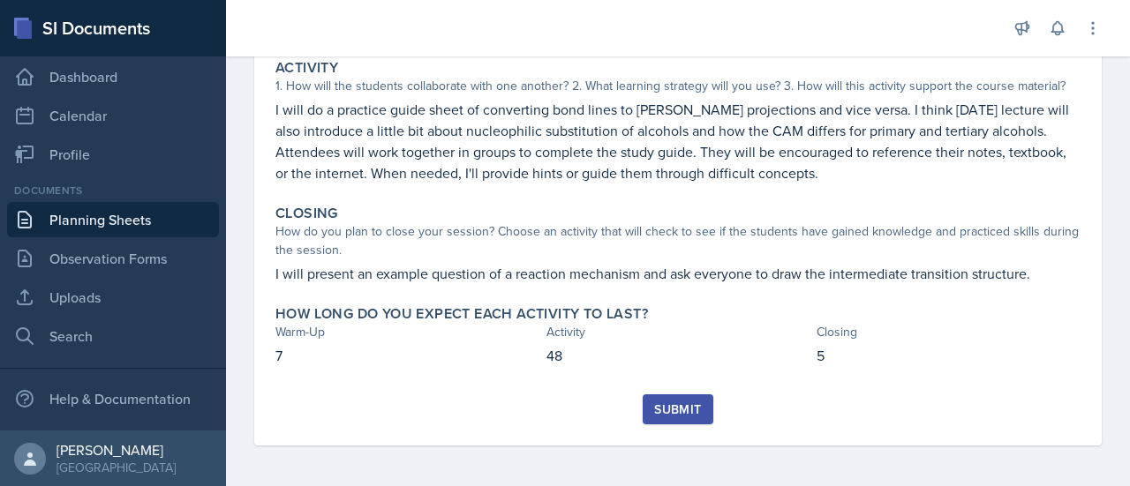
click at [667, 407] on div "Submit" at bounding box center [677, 410] width 47 height 14
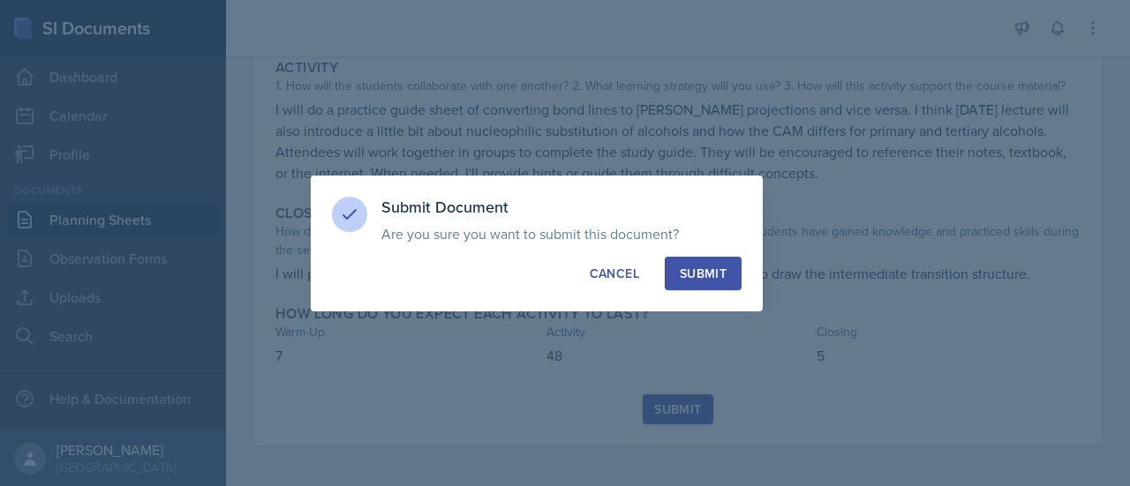
click at [682, 283] on button "Submit" at bounding box center [703, 274] width 77 height 34
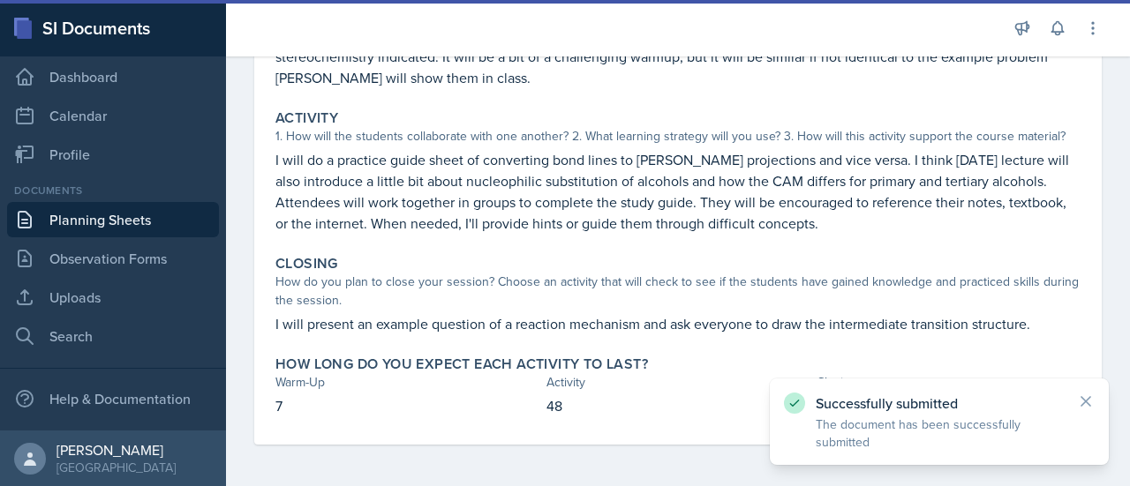
scroll to position [0, 0]
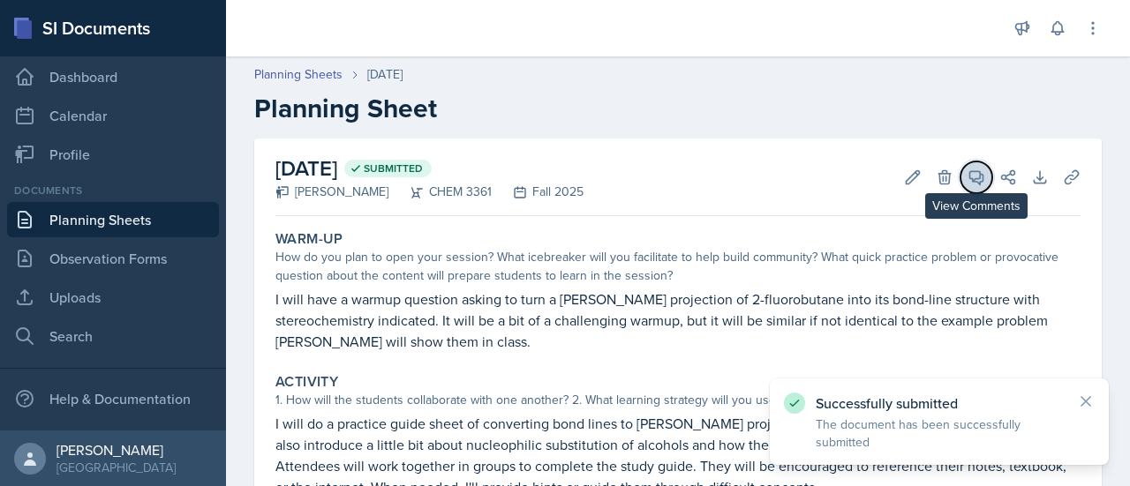
click at [961, 173] on button "View Comments" at bounding box center [977, 178] width 32 height 32
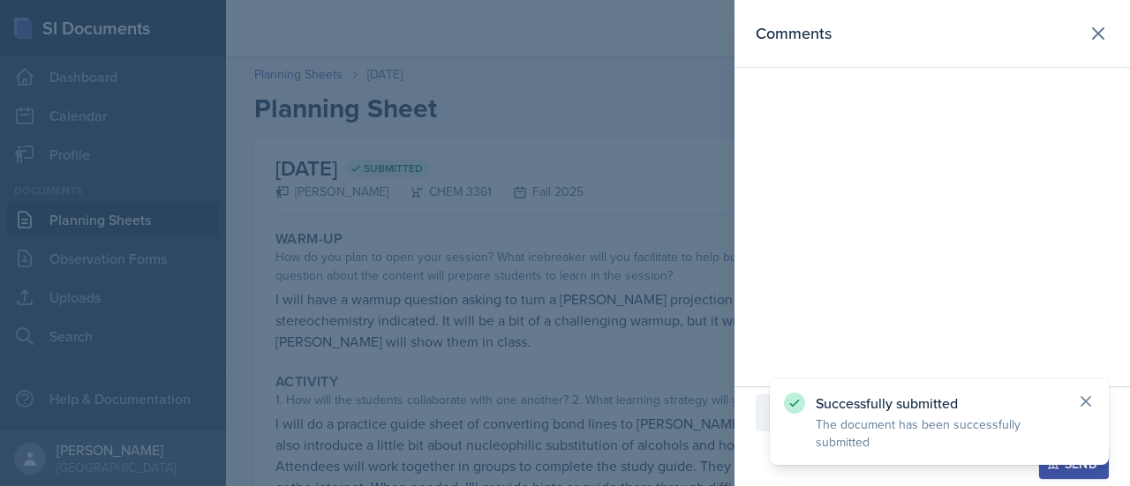
click at [1089, 398] on icon at bounding box center [1086, 401] width 9 height 9
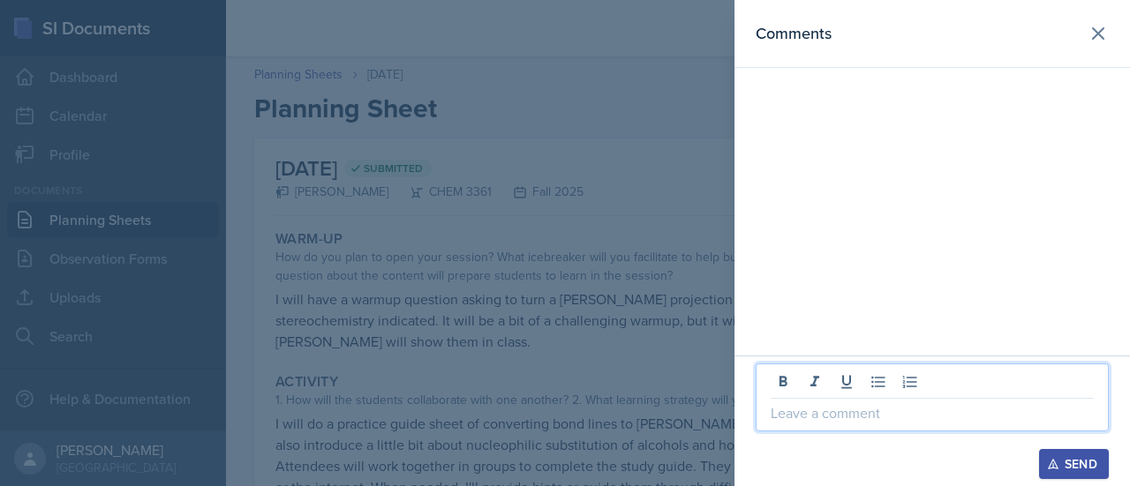
click at [914, 415] on p at bounding box center [932, 413] width 323 height 21
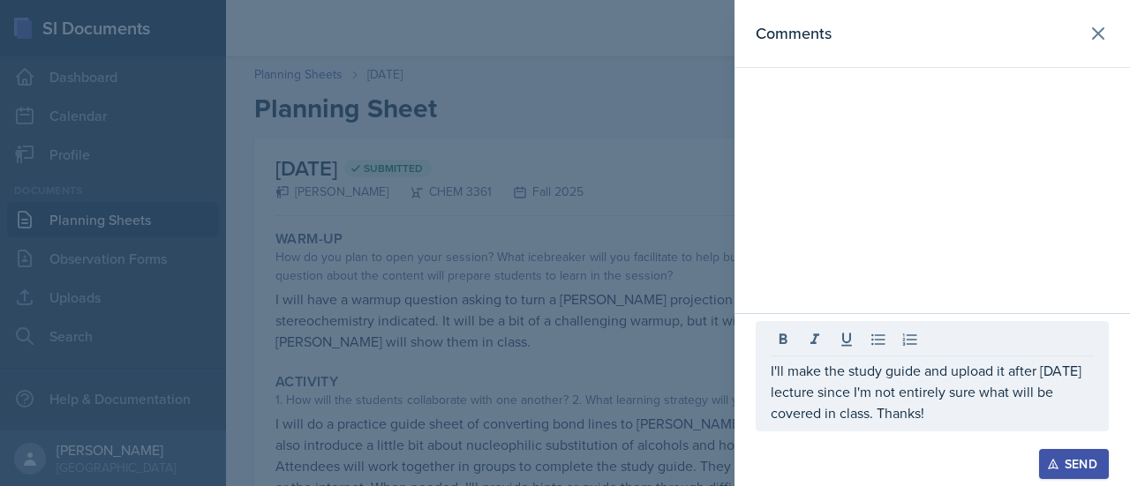
click at [1039, 449] on button "Send" at bounding box center [1074, 464] width 70 height 30
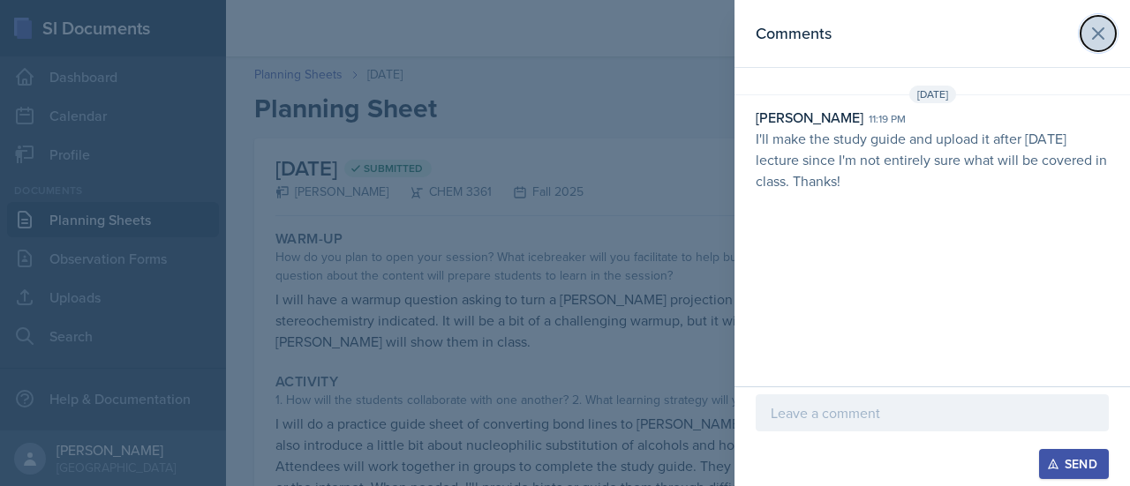
click at [1102, 36] on icon at bounding box center [1098, 33] width 11 height 11
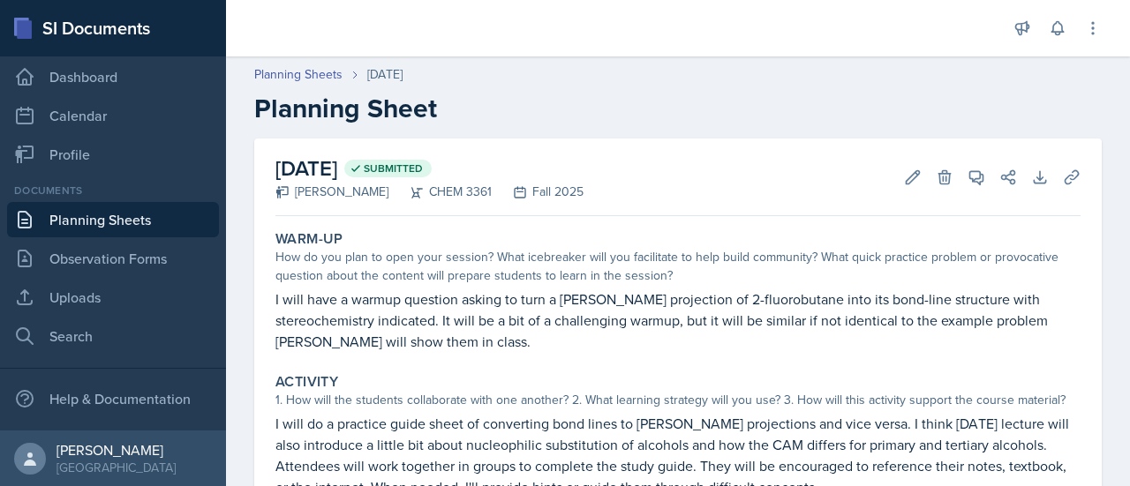
click at [126, 222] on link "Planning Sheets" at bounding box center [113, 219] width 212 height 35
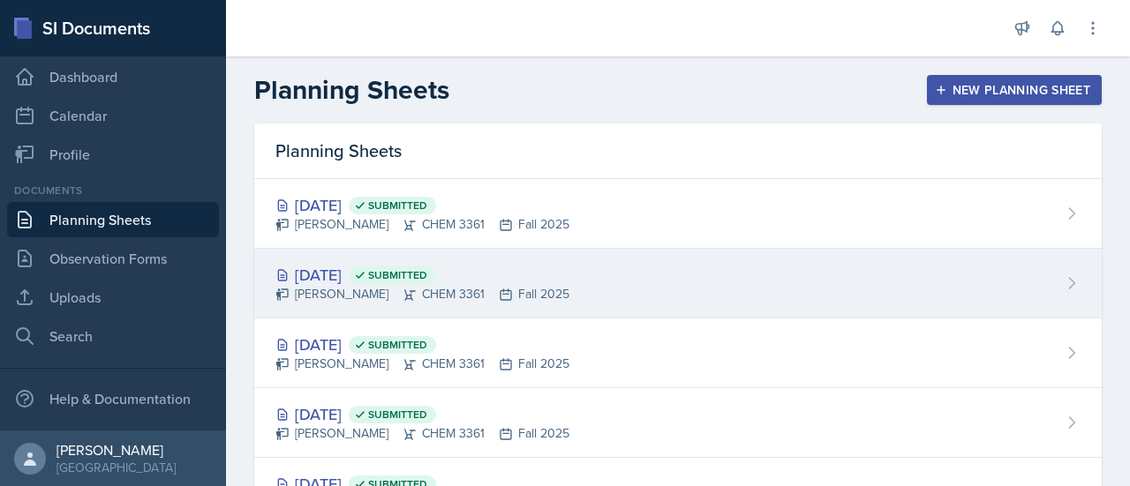
click at [466, 285] on div "[PERSON_NAME] CHEM 3361 Fall 2025" at bounding box center [422, 294] width 294 height 19
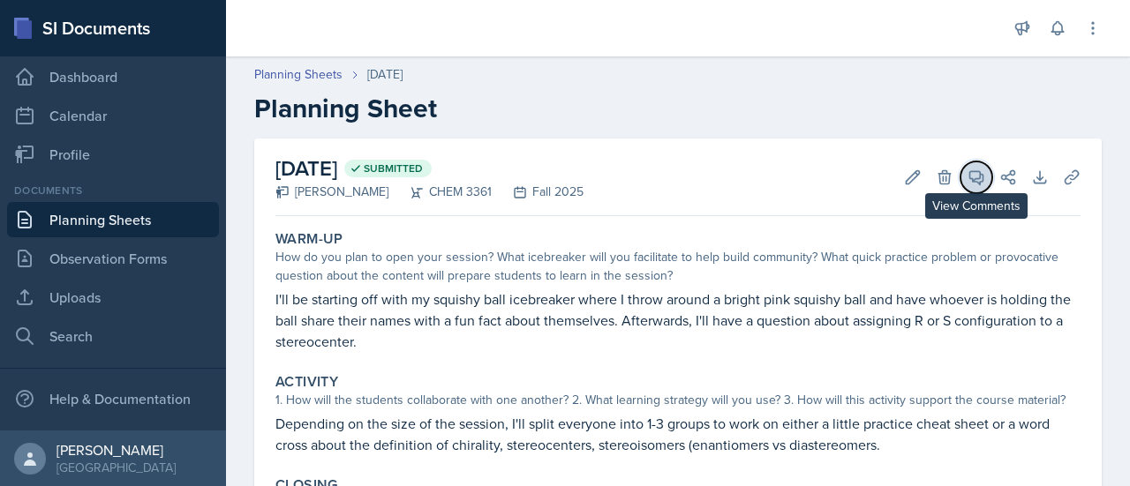
click at [970, 179] on icon at bounding box center [976, 177] width 13 height 13
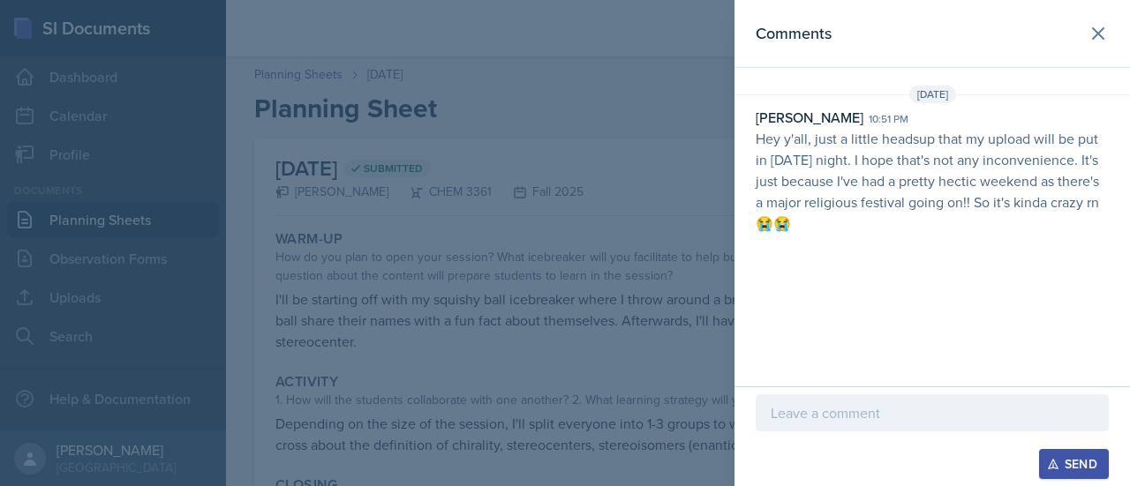
click at [911, 215] on p "Hey y'all, just a little headsup that my upload will be put in [DATE] night. I …" at bounding box center [932, 181] width 353 height 106
click at [1100, 38] on icon at bounding box center [1098, 33] width 21 height 21
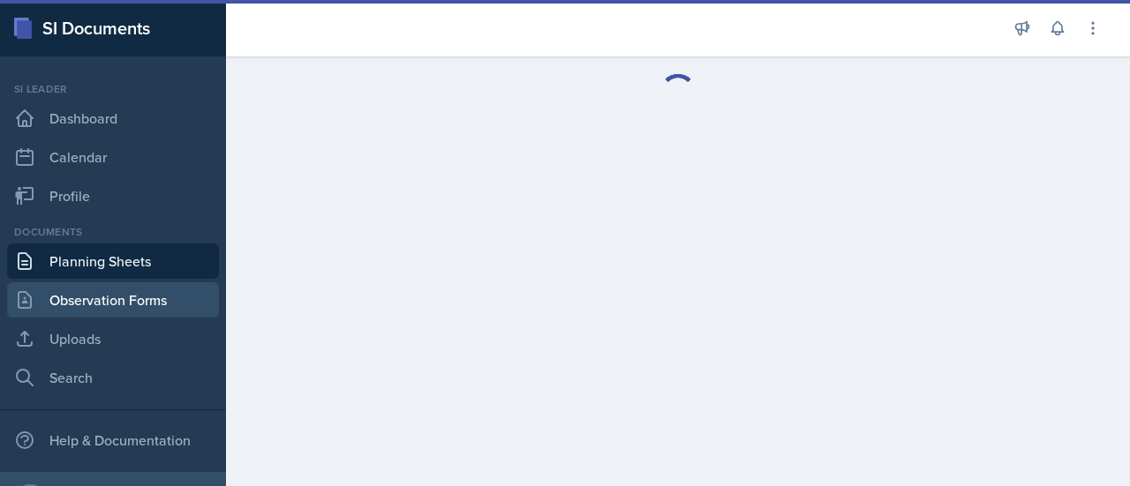
click at [95, 314] on link "Observation Forms" at bounding box center [113, 300] width 212 height 35
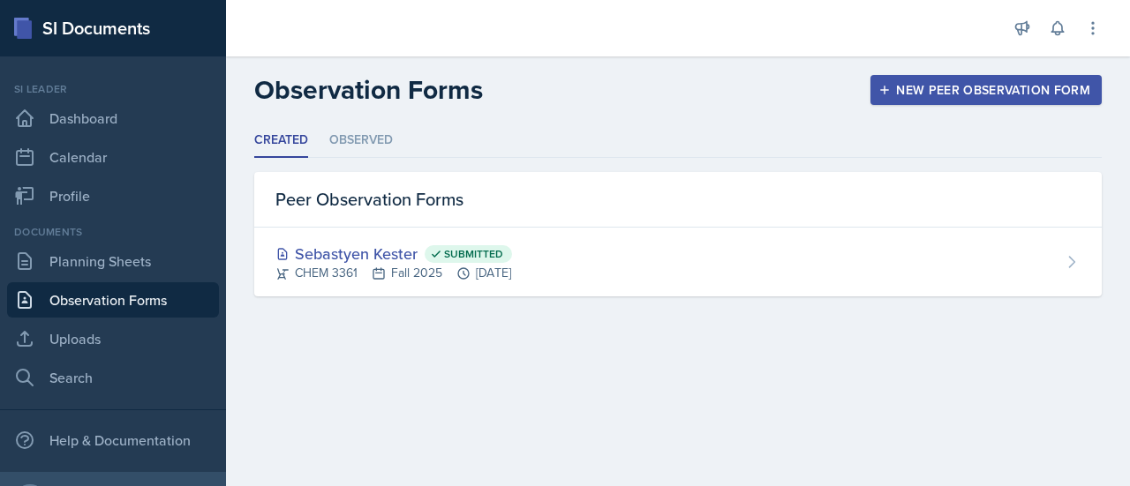
click at [359, 165] on div "Created Observed Created Observed Peer Observation Forms Sebastyen Kester Submi…" at bounding box center [678, 210] width 848 height 173
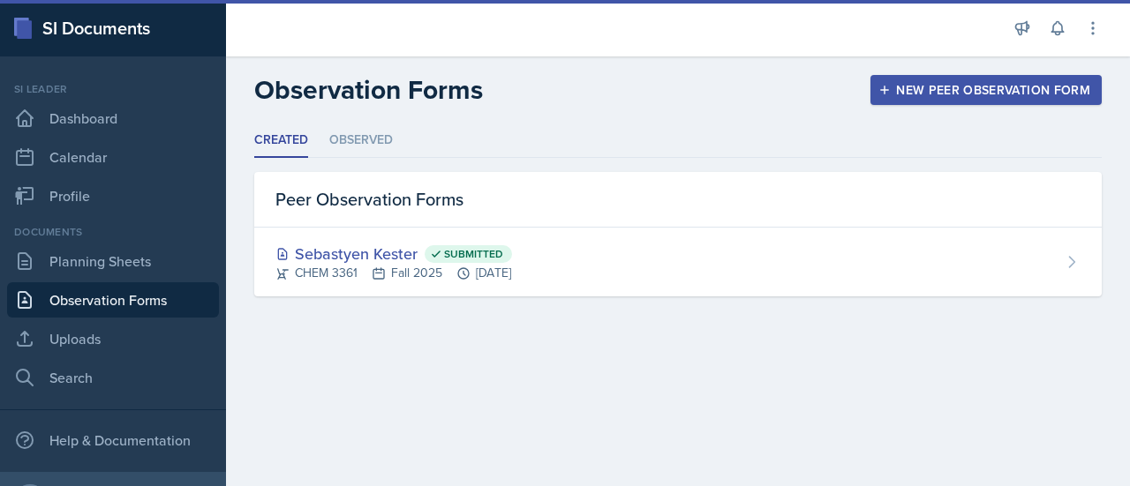
click at [359, 158] on div "Created Observed Created Observed Peer Observation Forms Sebastyen Kester Submi…" at bounding box center [678, 210] width 848 height 173
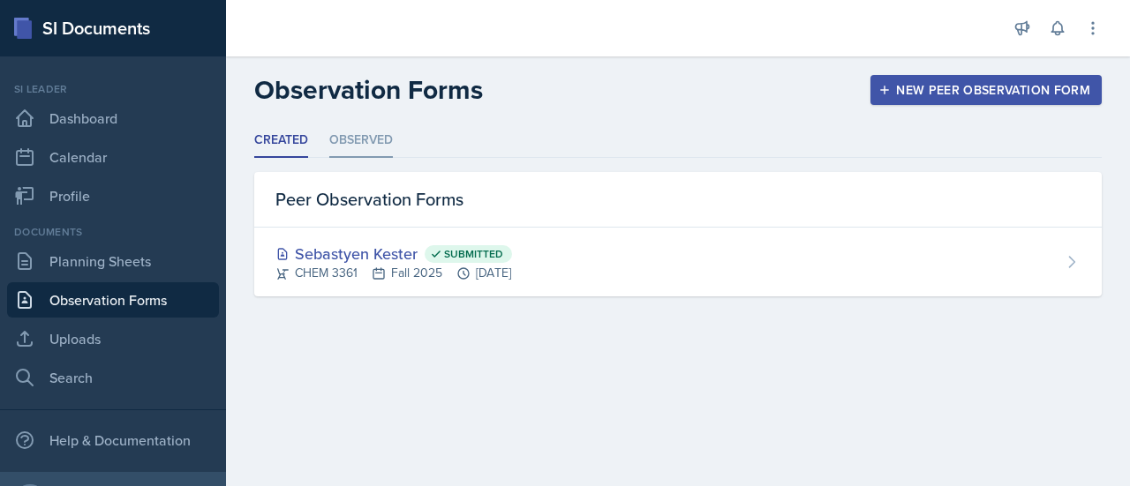
click at [358, 149] on li "Observed" at bounding box center [361, 141] width 64 height 34
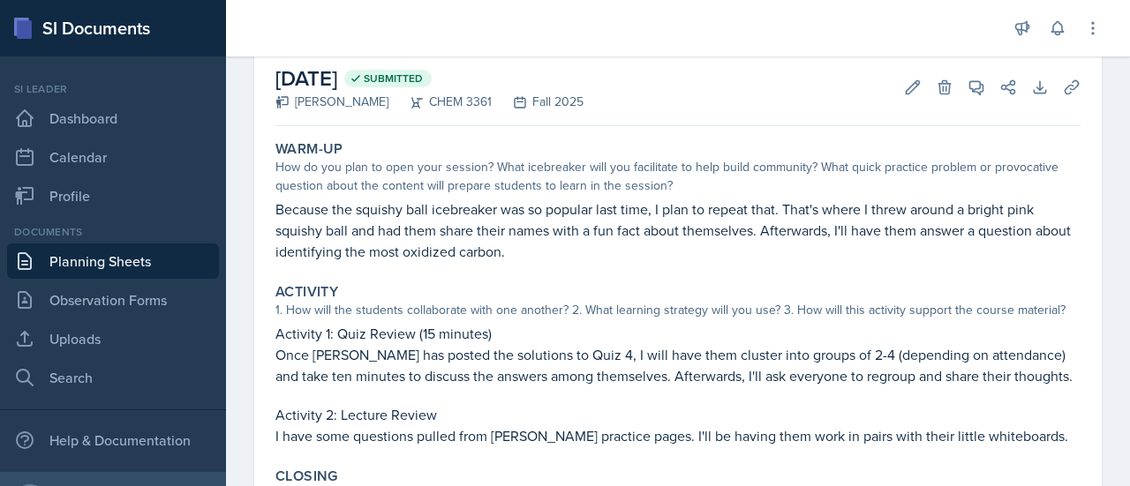
scroll to position [114, 0]
